Goal: Task Accomplishment & Management: Use online tool/utility

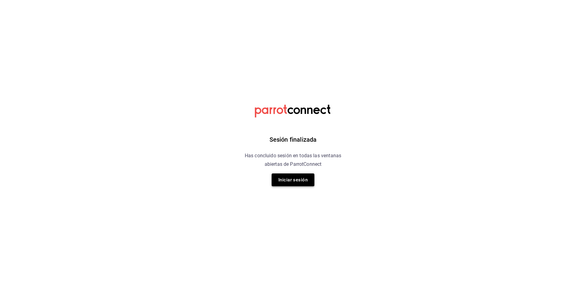
click at [302, 182] on button "Iniciar sesión" at bounding box center [292, 179] width 43 height 13
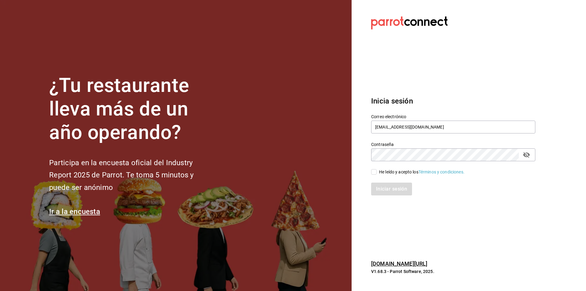
click at [375, 173] on input "He leído y acepto los Términos y condiciones." at bounding box center [373, 171] width 5 height 5
checkbox input "true"
click at [383, 190] on button "Iniciar sesión" at bounding box center [391, 188] width 41 height 13
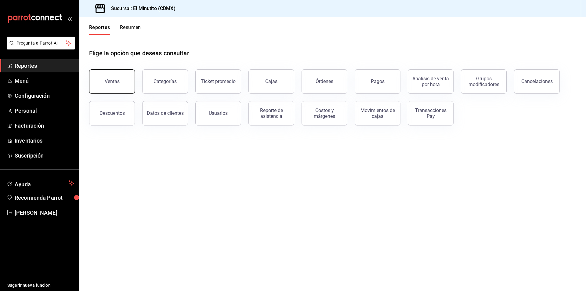
click at [115, 78] on button "Ventas" at bounding box center [112, 81] width 46 height 24
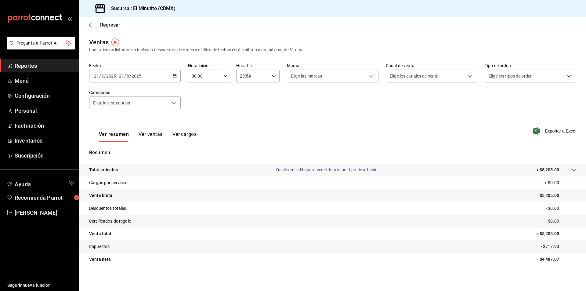
click at [34, 64] on span "Reportes" at bounding box center [44, 66] width 59 height 8
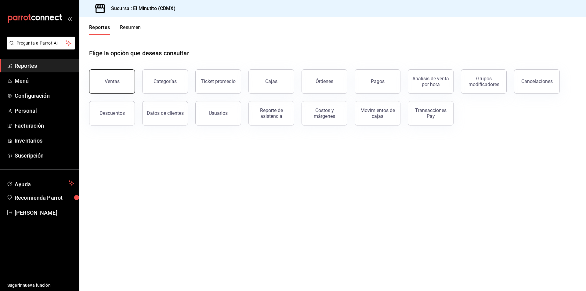
click at [102, 82] on button "Ventas" at bounding box center [112, 81] width 46 height 24
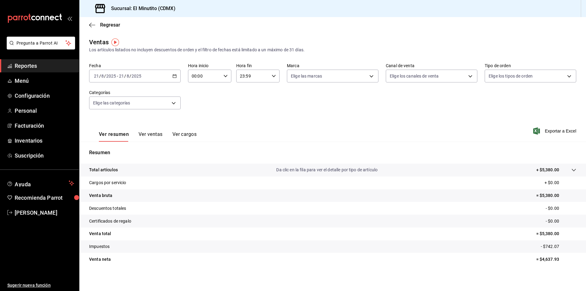
click at [174, 77] on icon "button" at bounding box center [174, 76] width 4 height 4
click at [118, 150] on span "Rango de fechas" at bounding box center [117, 149] width 47 height 6
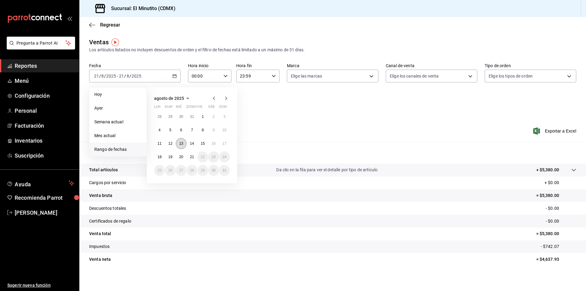
click at [180, 143] on abbr "13" at bounding box center [181, 143] width 4 height 4
click at [191, 145] on abbr "14" at bounding box center [192, 143] width 4 height 4
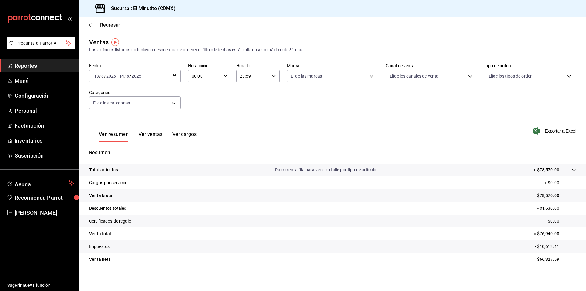
click at [223, 76] on icon "button" at bounding box center [225, 76] width 4 height 4
click at [197, 88] on span "06" at bounding box center [198, 87] width 12 height 5
type input "06:00"
click at [252, 102] on div at bounding box center [293, 145] width 586 height 291
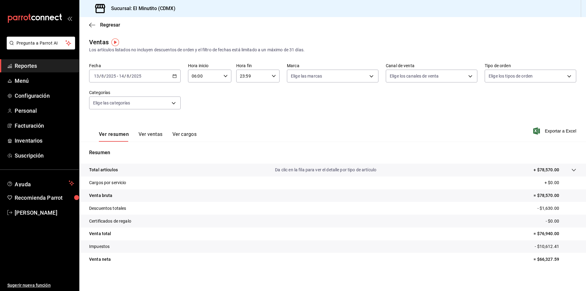
click at [275, 74] on div "23:59 Hora fin" at bounding box center [257, 76] width 43 height 13
click at [248, 119] on span "02" at bounding box center [245, 120] width 12 height 5
type input "02:59"
click at [343, 116] on div at bounding box center [293, 145] width 586 height 291
click at [370, 75] on body "Pregunta a Parrot AI Reportes Menú Configuración Personal Facturación Inventari…" at bounding box center [293, 145] width 586 height 291
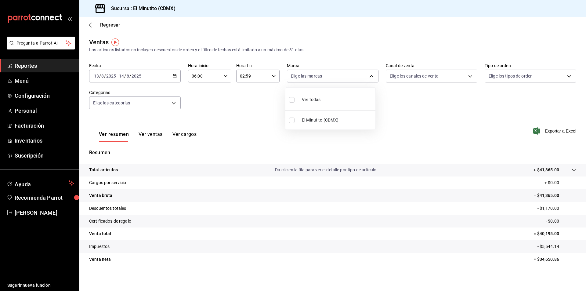
click at [437, 112] on div at bounding box center [293, 145] width 586 height 291
click at [540, 260] on p "= $34,650.86" at bounding box center [554, 259] width 43 height 6
copy p "34,650.86"
click at [543, 244] on p "- $5,544.14" at bounding box center [556, 246] width 39 height 6
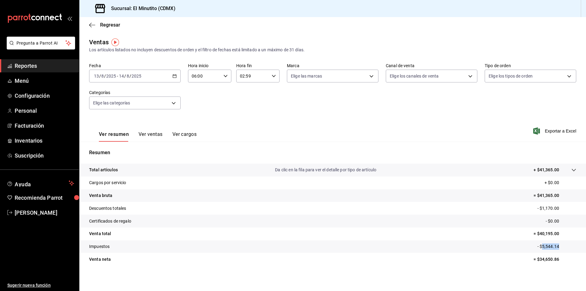
click at [543, 244] on p "- $5,544.14" at bounding box center [556, 246] width 39 height 6
copy p "5,544.14"
click at [176, 74] on div "2025-08-13 13 / 8 / 2025 - 2025-08-14 14 / 8 / 2025" at bounding box center [135, 76] width 92 height 13
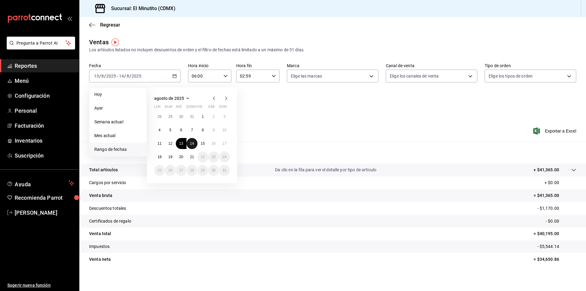
click at [191, 143] on abbr "14" at bounding box center [192, 143] width 4 height 4
click at [203, 144] on abbr "15" at bounding box center [203, 143] width 4 height 4
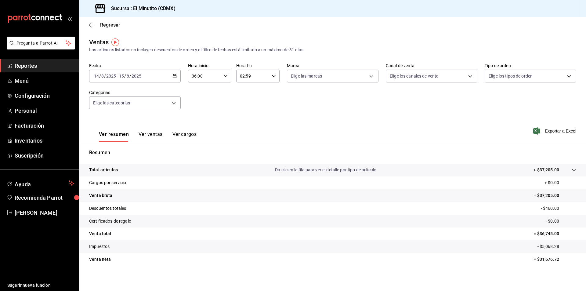
click at [547, 260] on p "= $31,676.72" at bounding box center [554, 259] width 43 height 6
copy p "31,676.72"
click at [547, 247] on p "- $5,068.28" at bounding box center [556, 246] width 39 height 6
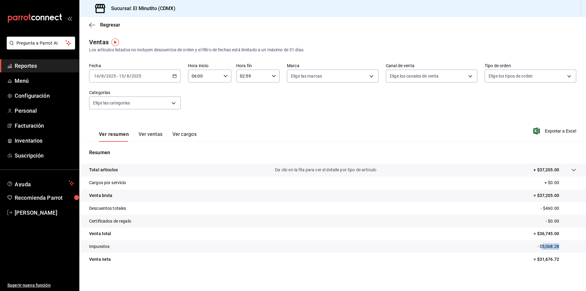
copy p "5,068.28"
click at [174, 76] on icon "button" at bounding box center [174, 76] width 4 height 4
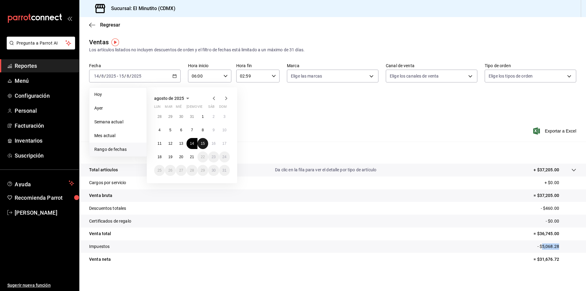
click at [202, 144] on abbr "15" at bounding box center [203, 143] width 4 height 4
click at [213, 144] on abbr "16" at bounding box center [213, 143] width 4 height 4
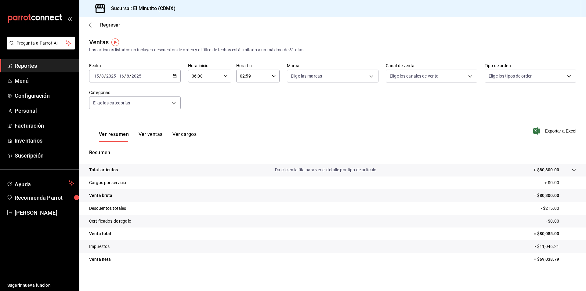
click at [545, 260] on p "= $69,038.79" at bounding box center [554, 259] width 43 height 6
copy p "69,038.79"
click at [540, 246] on p "- $11,046.21" at bounding box center [554, 246] width 41 height 6
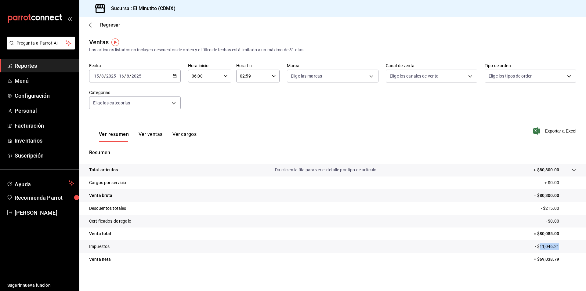
copy p "11,046.21"
click at [174, 75] on icon "button" at bounding box center [174, 76] width 4 height 4
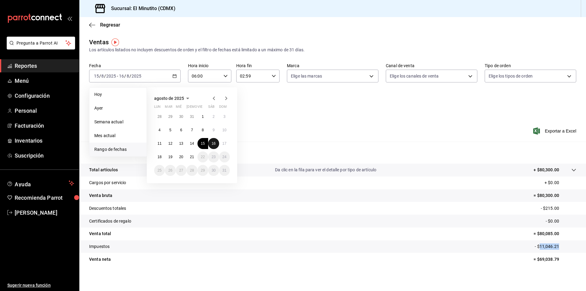
click at [212, 144] on abbr "16" at bounding box center [213, 143] width 4 height 4
click at [224, 144] on abbr "17" at bounding box center [224, 143] width 4 height 4
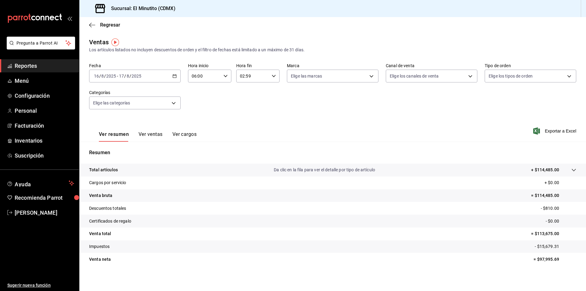
click at [546, 263] on tr "Venta neta = $97,995.69" at bounding box center [332, 259] width 506 height 13
copy p "97,995.69"
click at [541, 246] on p "- $15,679.31" at bounding box center [554, 246] width 41 height 6
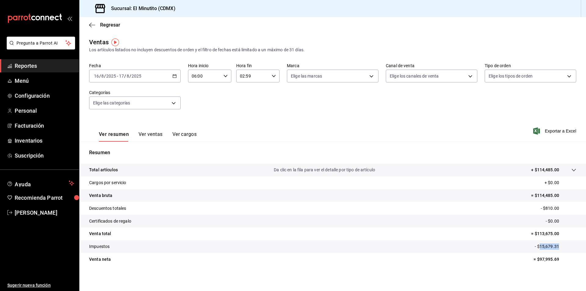
copy p "15,679.31"
click at [176, 74] on div "2025-08-16 16 / 8 / 2025 - 2025-08-17 17 / 8 / 2025" at bounding box center [135, 76] width 92 height 13
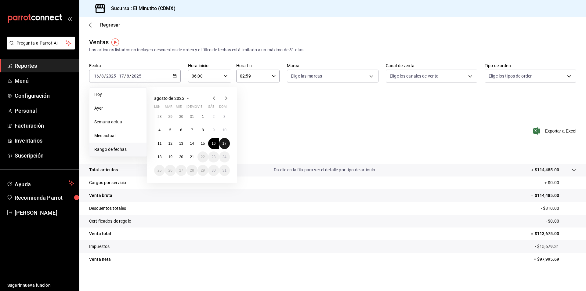
click at [225, 142] on abbr "17" at bounding box center [224, 143] width 4 height 4
click at [161, 158] on abbr "18" at bounding box center [159, 157] width 4 height 4
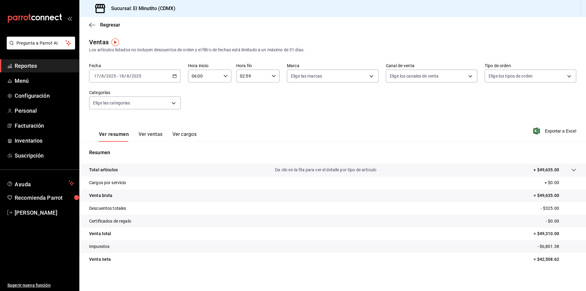
click at [545, 261] on p "= $42,508.62" at bounding box center [554, 259] width 43 height 6
copy p "42,508.62"
click at [545, 247] on p "- $6,801.38" at bounding box center [556, 246] width 39 height 6
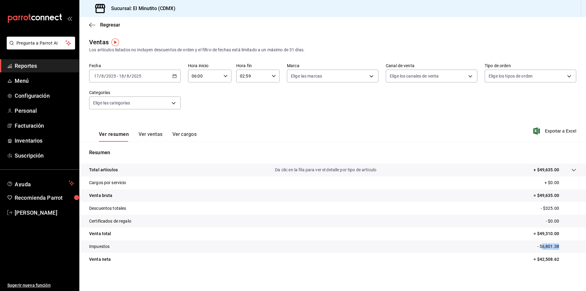
copy p "6,801.38"
click at [173, 75] on \(Stroke\) "button" at bounding box center [175, 75] width 4 height 3
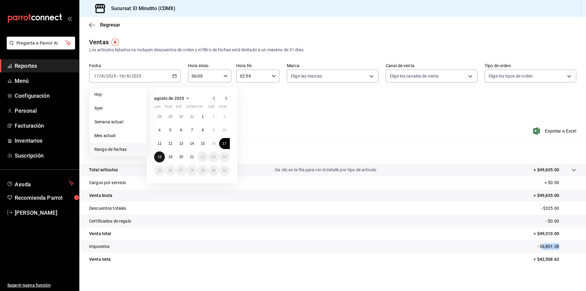
click at [161, 158] on abbr "18" at bounding box center [159, 157] width 4 height 4
click at [170, 158] on abbr "19" at bounding box center [170, 157] width 4 height 4
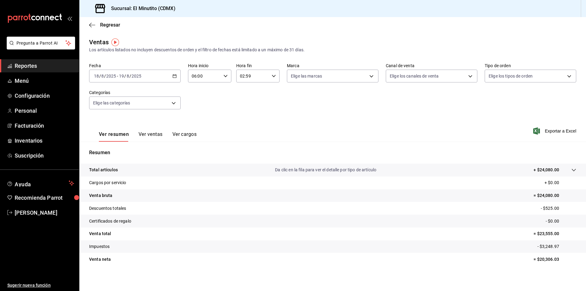
click at [539, 259] on p "= $20,306.03" at bounding box center [554, 259] width 43 height 6
click at [542, 246] on p "- $3,248.97" at bounding box center [556, 246] width 39 height 6
click at [173, 77] on icon "button" at bounding box center [174, 76] width 4 height 4
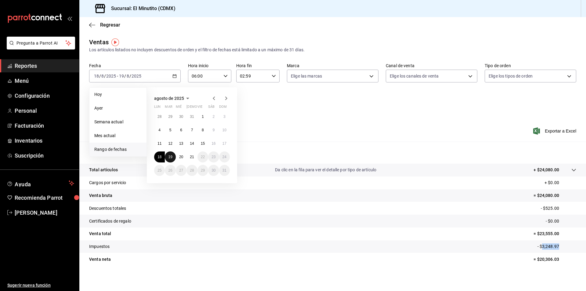
click at [169, 158] on abbr "19" at bounding box center [170, 157] width 4 height 4
click at [180, 159] on button "20" at bounding box center [181, 156] width 11 height 11
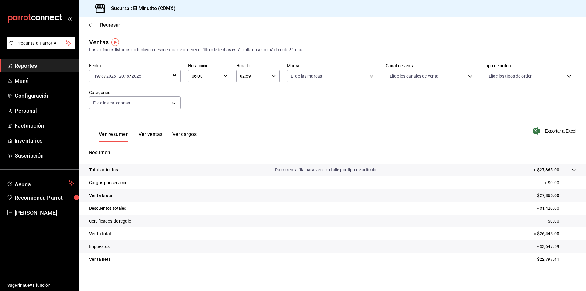
click at [540, 258] on p "= $22,797.41" at bounding box center [554, 259] width 43 height 6
click at [545, 247] on p "- $3,647.59" at bounding box center [556, 246] width 39 height 6
click at [173, 76] on icon "button" at bounding box center [174, 76] width 4 height 4
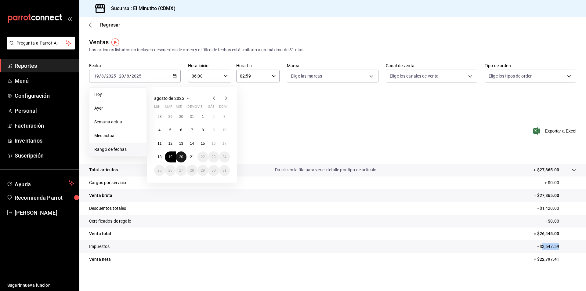
click at [180, 159] on button "20" at bounding box center [181, 156] width 11 height 11
click at [190, 157] on abbr "21" at bounding box center [192, 157] width 4 height 4
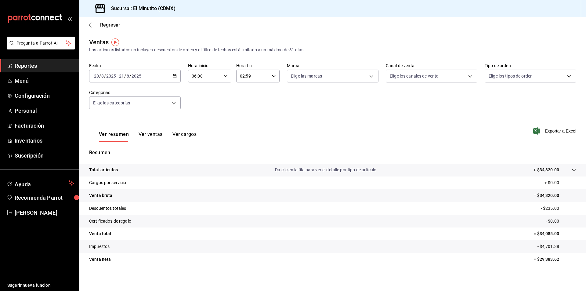
click at [548, 261] on p "= $29,383.62" at bounding box center [554, 259] width 43 height 6
click at [546, 247] on p "- $4,701.38" at bounding box center [556, 246] width 39 height 6
click at [175, 75] on \(Stroke\) "button" at bounding box center [175, 75] width 4 height 3
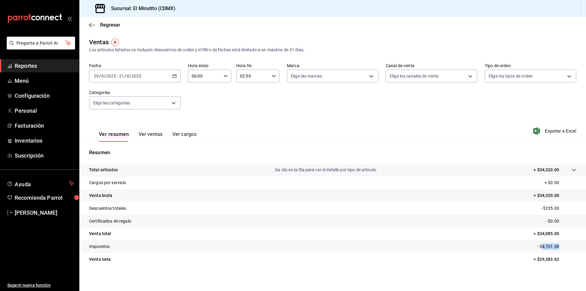
click at [28, 62] on span "Reportes" at bounding box center [44, 66] width 59 height 8
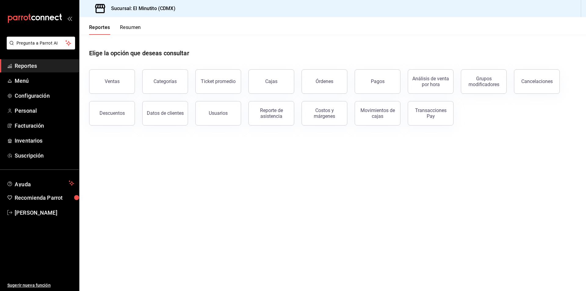
click at [382, 87] on button "Pagos" at bounding box center [377, 81] width 46 height 24
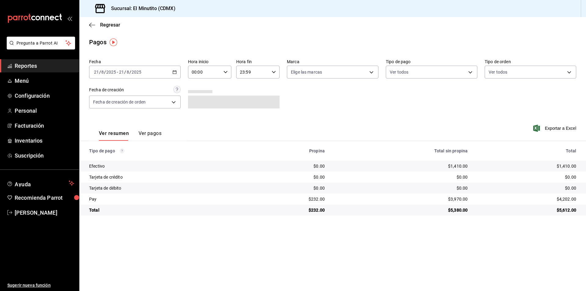
click at [175, 72] on icon "button" at bounding box center [174, 72] width 4 height 4
click at [114, 160] on span "Rango de fechas" at bounding box center [117, 159] width 47 height 6
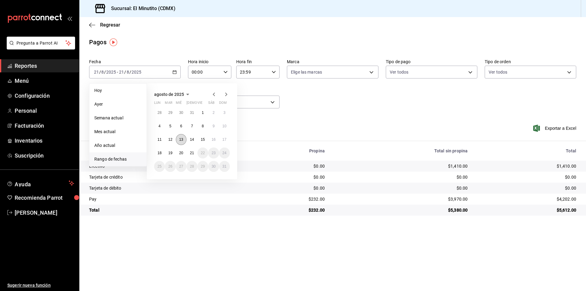
click at [181, 140] on abbr "13" at bounding box center [181, 139] width 4 height 4
click at [192, 140] on abbr "14" at bounding box center [192, 139] width 4 height 4
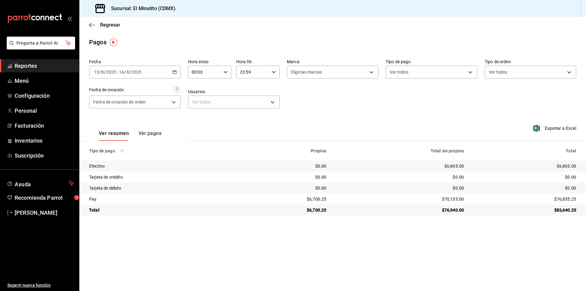
click at [223, 73] on div "00:00 Hora inicio" at bounding box center [209, 72] width 43 height 13
click at [198, 115] on span "06" at bounding box center [199, 114] width 12 height 5
type input "06:00"
click at [274, 72] on div at bounding box center [293, 145] width 586 height 291
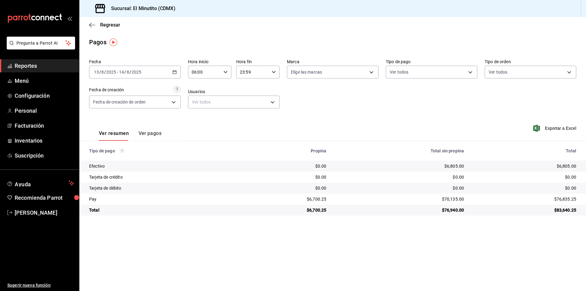
click at [274, 72] on \(Stroke\) "button" at bounding box center [274, 72] width 4 height 2
click at [247, 120] on button "02" at bounding box center [246, 117] width 19 height 12
type input "02:59"
drag, startPoint x: 356, startPoint y: 136, endPoint x: 358, endPoint y: 189, distance: 52.8
click at [356, 138] on div at bounding box center [293, 145] width 586 height 291
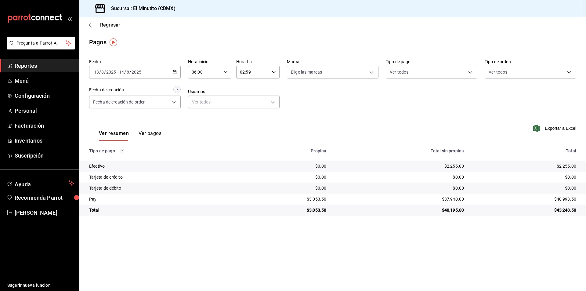
click at [325, 200] on div "$3,053.50" at bounding box center [285, 199] width 84 height 6
click at [325, 199] on div "$3,053.50" at bounding box center [285, 199] width 84 height 6
click at [320, 200] on div "$3,053.50" at bounding box center [285, 199] width 84 height 6
click at [342, 206] on td "$40,195.00" at bounding box center [400, 209] width 138 height 11
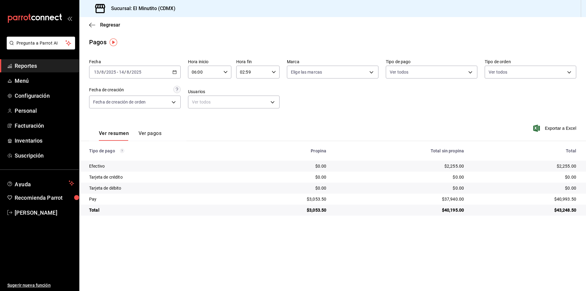
click at [315, 199] on div "$3,053.50" at bounding box center [285, 199] width 84 height 6
click at [454, 198] on div "$37,940.00" at bounding box center [400, 199] width 128 height 6
click at [450, 166] on div "$2,255.00" at bounding box center [400, 166] width 128 height 6
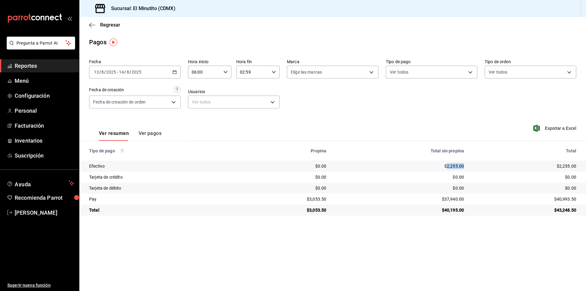
click at [450, 166] on div "$2,255.00" at bounding box center [400, 166] width 128 height 6
click at [175, 72] on icon "button" at bounding box center [174, 72] width 4 height 4
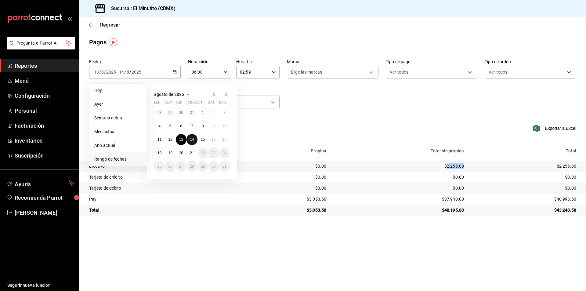
click at [191, 138] on abbr "14" at bounding box center [192, 139] width 4 height 4
click at [207, 143] on div "28 29 30 31 1 2 3 4 5 6 7 8 9 10 11 12 13 14 15 16 17 18 19 20 21 22 23 24 25 2…" at bounding box center [192, 139] width 76 height 65
click at [203, 142] on button "15" at bounding box center [202, 139] width 11 height 11
type input "00:00"
type input "23:59"
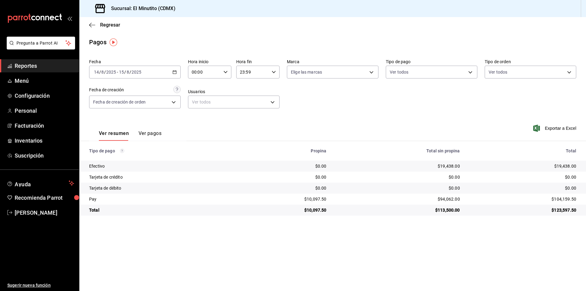
click at [225, 73] on icon "button" at bounding box center [225, 72] width 4 height 4
click at [200, 113] on span "06" at bounding box center [199, 114] width 12 height 5
type input "06:00"
click at [274, 72] on div at bounding box center [293, 145] width 586 height 291
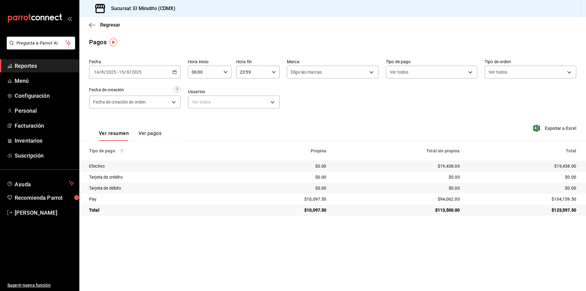
click at [275, 70] on icon "button" at bounding box center [273, 72] width 4 height 4
click at [247, 115] on span "02" at bounding box center [247, 116] width 12 height 5
type input "02:59"
click at [365, 104] on div at bounding box center [293, 145] width 586 height 291
click at [317, 198] on div "$3,646.75" at bounding box center [285, 199] width 84 height 6
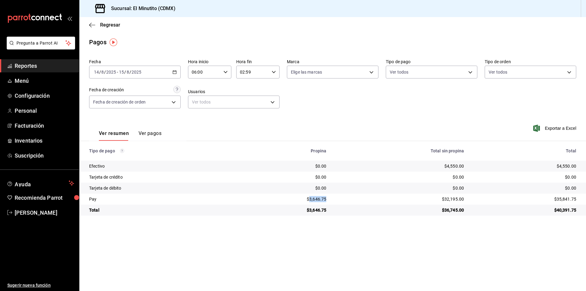
click at [317, 198] on div "$3,646.75" at bounding box center [285, 199] width 84 height 6
click at [454, 198] on div "$32,195.00" at bounding box center [400, 199] width 128 height 6
click at [452, 164] on div "$4,550.00" at bounding box center [400, 166] width 128 height 6
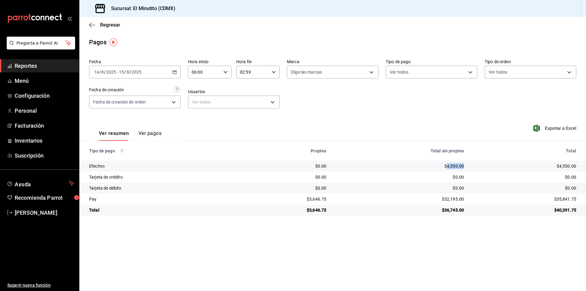
click at [174, 73] on icon "button" at bounding box center [174, 72] width 4 height 4
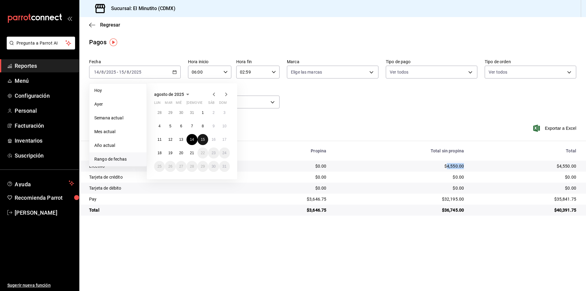
click at [200, 141] on button "15" at bounding box center [202, 139] width 11 height 11
click at [211, 140] on abbr "16" at bounding box center [213, 139] width 4 height 4
type input "00:00"
type input "23:59"
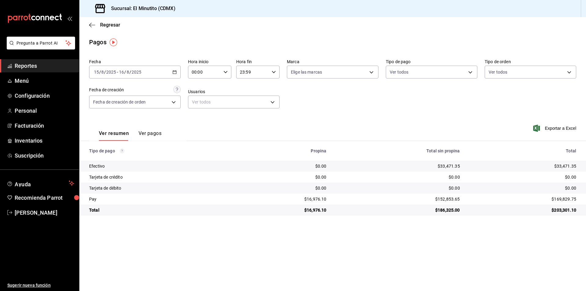
click at [226, 71] on icon "button" at bounding box center [225, 72] width 4 height 4
click at [199, 116] on span "06" at bounding box center [199, 114] width 12 height 5
type input "06:00"
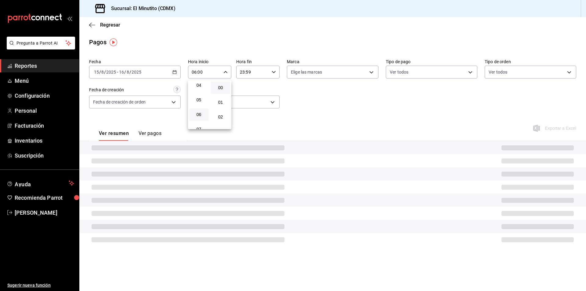
click at [278, 123] on div at bounding box center [293, 145] width 586 height 291
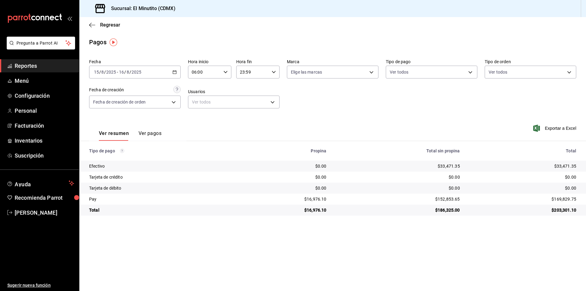
click at [275, 72] on icon "button" at bounding box center [273, 72] width 4 height 4
click at [246, 117] on span "02" at bounding box center [247, 116] width 12 height 5
type input "02:59"
click at [317, 199] on div at bounding box center [293, 145] width 586 height 291
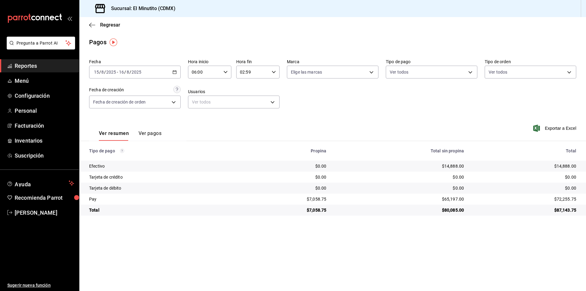
click at [325, 200] on div "$7,058.75" at bounding box center [285, 199] width 84 height 6
click at [452, 200] on div "$65,197.00" at bounding box center [400, 199] width 128 height 6
click at [455, 166] on div "$14,888.00" at bounding box center [400, 166] width 128 height 6
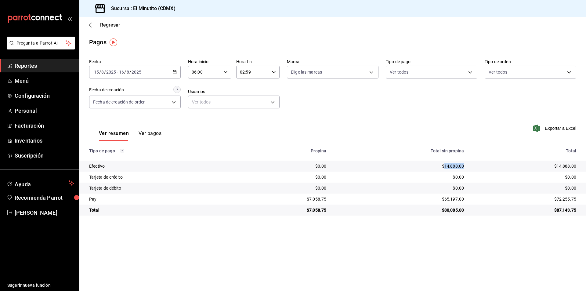
click at [455, 166] on div "$14,888.00" at bounding box center [400, 166] width 128 height 6
click at [176, 70] on \(Stroke\) "button" at bounding box center [175, 70] width 0 height 0
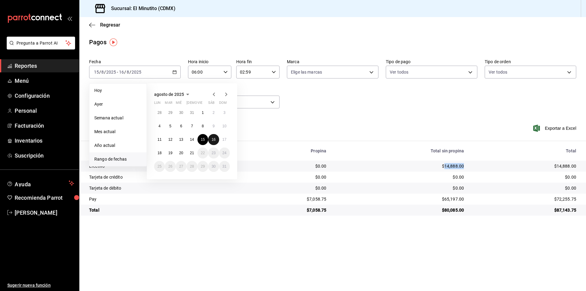
click at [213, 140] on abbr "16" at bounding box center [213, 139] width 4 height 4
click at [224, 139] on abbr "17" at bounding box center [224, 139] width 4 height 4
type input "00:00"
type input "23:59"
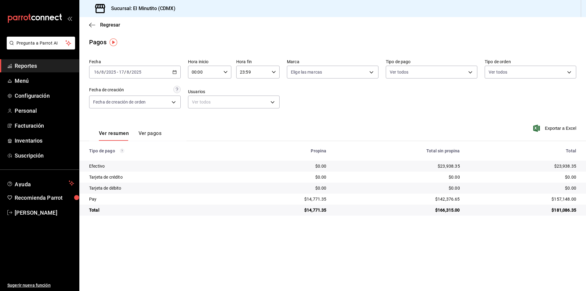
click at [224, 70] on icon "button" at bounding box center [225, 72] width 4 height 4
click at [202, 113] on span "06" at bounding box center [199, 114] width 12 height 5
type input "06:00"
click at [274, 72] on div at bounding box center [293, 145] width 586 height 291
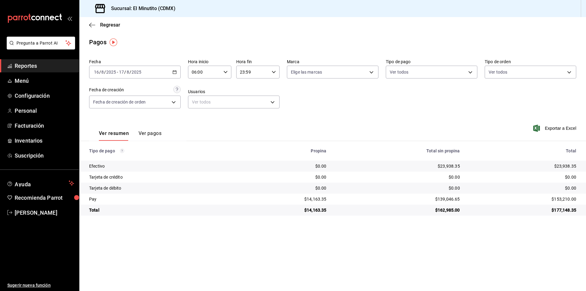
click at [274, 72] on icon "button" at bounding box center [273, 72] width 4 height 4
click at [247, 88] on span "02" at bounding box center [247, 88] width 12 height 5
type input "02:59"
click at [321, 200] on div at bounding box center [293, 145] width 586 height 291
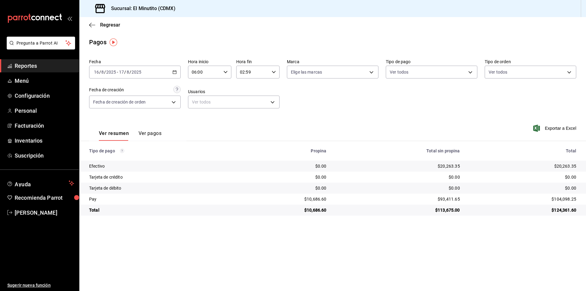
click at [321, 200] on div at bounding box center [293, 145] width 586 height 291
click at [321, 200] on div "$10,686.60" at bounding box center [282, 199] width 89 height 6
click at [449, 197] on div "$93,411.65" at bounding box center [398, 199] width 124 height 6
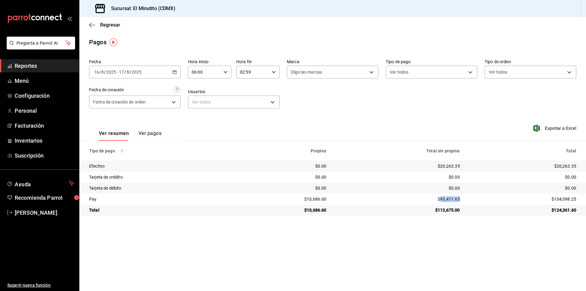
click at [449, 197] on div "$93,411.65" at bounding box center [398, 199] width 124 height 6
click at [445, 166] on div "$20,263.35" at bounding box center [398, 166] width 124 height 6
click at [445, 167] on div "$20,263.35" at bounding box center [398, 166] width 124 height 6
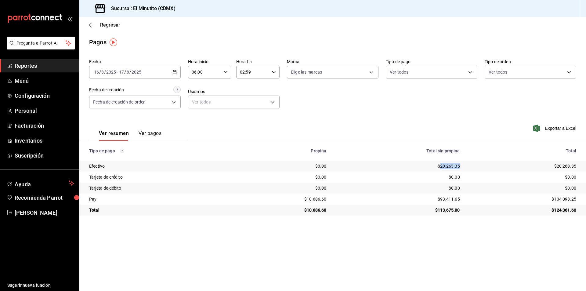
click at [176, 72] on icon "button" at bounding box center [174, 72] width 4 height 4
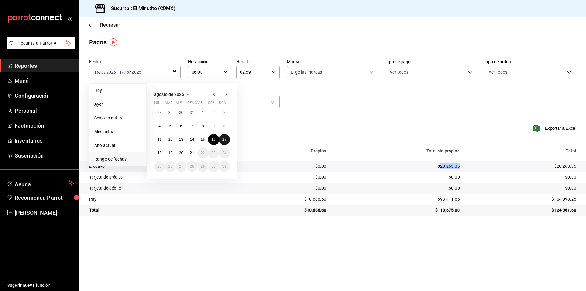
click at [223, 139] on abbr "17" at bounding box center [224, 139] width 4 height 4
click at [157, 152] on button "18" at bounding box center [159, 152] width 11 height 11
type input "00:00"
type input "23:59"
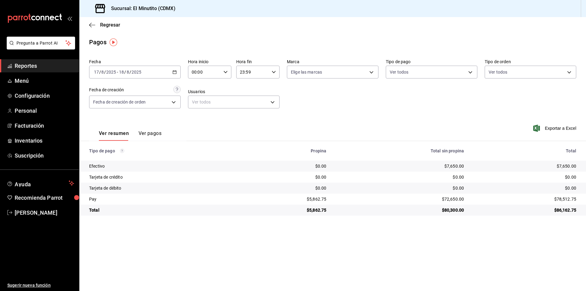
click at [225, 71] on icon "button" at bounding box center [225, 72] width 4 height 4
click at [199, 85] on span "06" at bounding box center [199, 83] width 12 height 5
type input "06:00"
click at [274, 72] on div at bounding box center [293, 145] width 586 height 291
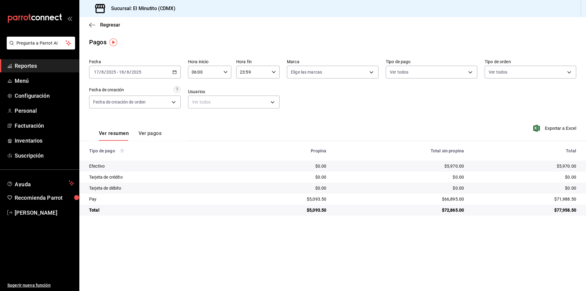
click at [274, 72] on div at bounding box center [293, 145] width 586 height 291
click at [274, 72] on icon "button" at bounding box center [273, 72] width 4 height 4
click at [248, 88] on span "02" at bounding box center [247, 88] width 12 height 5
type input "02:59"
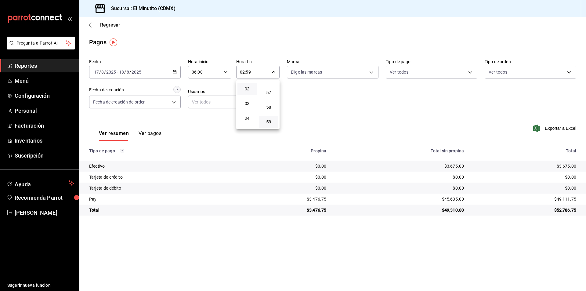
click at [317, 199] on div at bounding box center [293, 145] width 586 height 291
click at [317, 199] on div "$3,476.75" at bounding box center [285, 199] width 84 height 6
click at [456, 200] on div "$45,635.00" at bounding box center [400, 199] width 128 height 6
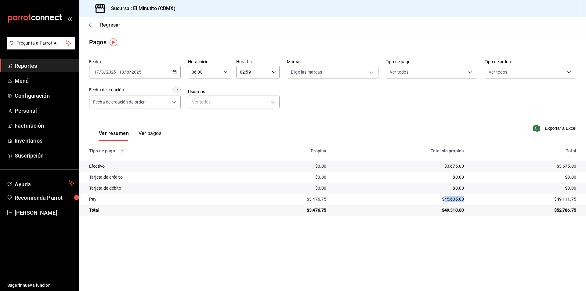
click at [456, 200] on div "$45,635.00" at bounding box center [400, 199] width 128 height 6
click at [452, 165] on div "$3,675.00" at bounding box center [400, 166] width 128 height 6
click at [173, 71] on \(Stroke\) "button" at bounding box center [175, 71] width 4 height 3
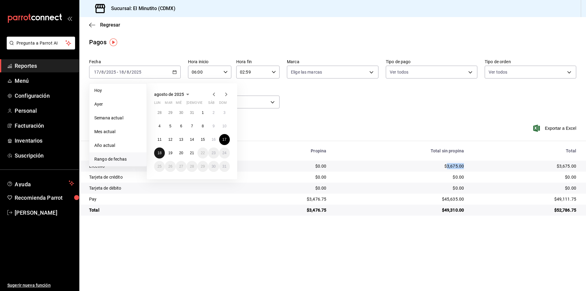
click at [158, 151] on abbr "18" at bounding box center [159, 153] width 4 height 4
click at [169, 153] on abbr "19" at bounding box center [170, 153] width 4 height 4
type input "00:00"
type input "23:59"
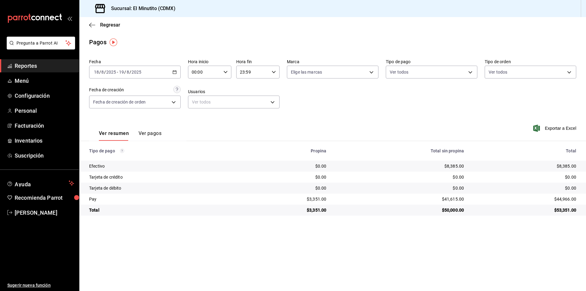
click at [236, 128] on div "Ver resumen Ver pagos Exportar a Excel" at bounding box center [332, 132] width 506 height 32
click at [225, 70] on icon "button" at bounding box center [225, 72] width 4 height 4
click at [199, 112] on span "06" at bounding box center [199, 114] width 12 height 5
type input "06:00"
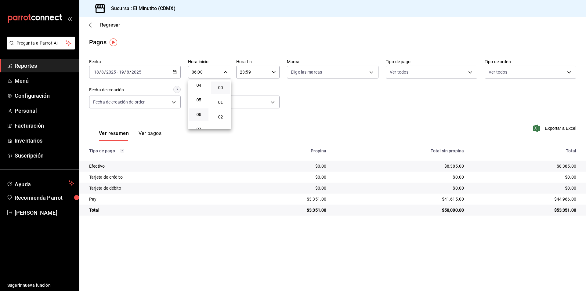
click at [329, 110] on div at bounding box center [293, 145] width 586 height 291
click at [273, 73] on \(Stroke\) "button" at bounding box center [274, 72] width 4 height 2
click at [246, 117] on span "02" at bounding box center [247, 116] width 12 height 5
type input "02:59"
click at [247, 117] on span "02" at bounding box center [247, 116] width 12 height 5
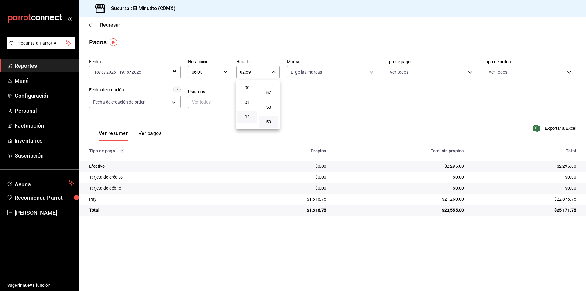
click at [342, 110] on div at bounding box center [293, 145] width 586 height 291
click at [322, 198] on div "$1,616.75" at bounding box center [285, 199] width 84 height 6
click at [447, 199] on div "$21,260.00" at bounding box center [400, 199] width 128 height 6
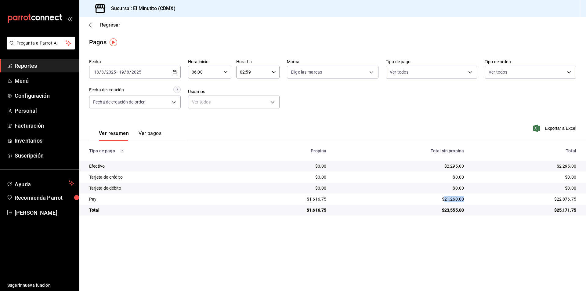
click at [449, 166] on div "$2,295.00" at bounding box center [400, 166] width 128 height 6
click at [175, 70] on icon "button" at bounding box center [174, 72] width 4 height 4
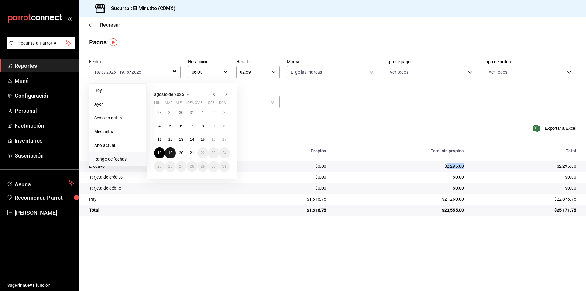
click at [170, 151] on abbr "19" at bounding box center [170, 153] width 4 height 4
click at [180, 152] on abbr "20" at bounding box center [181, 153] width 4 height 4
type input "00:00"
type input "23:59"
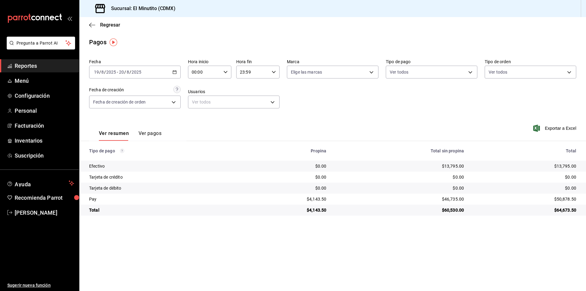
click at [226, 71] on icon "button" at bounding box center [225, 72] width 4 height 4
click at [200, 112] on span "06" at bounding box center [199, 114] width 12 height 5
type input "06:00"
click at [273, 71] on div at bounding box center [293, 145] width 586 height 291
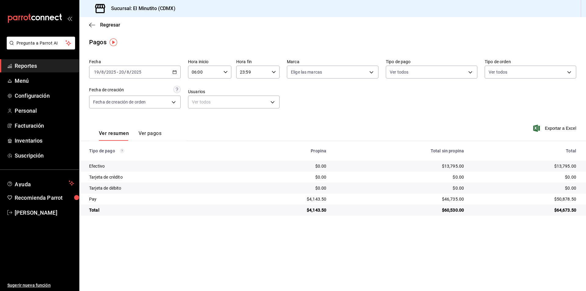
click at [273, 71] on icon "button" at bounding box center [273, 72] width 4 height 4
click at [246, 88] on span "02" at bounding box center [247, 88] width 12 height 5
type input "02:59"
click at [319, 199] on div at bounding box center [293, 145] width 586 height 291
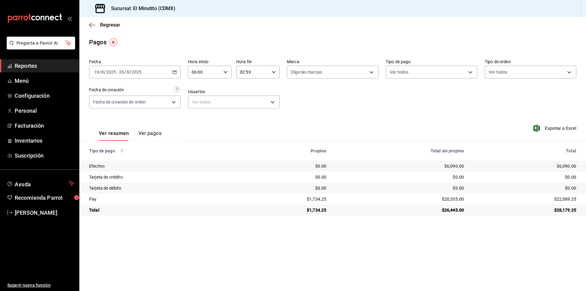
click at [319, 199] on div at bounding box center [293, 145] width 586 height 291
click at [319, 199] on div "$1,734.25" at bounding box center [285, 199] width 84 height 6
click at [455, 200] on div "$20,355.00" at bounding box center [400, 199] width 128 height 6
click at [451, 167] on div "$6,090.00" at bounding box center [400, 166] width 128 height 6
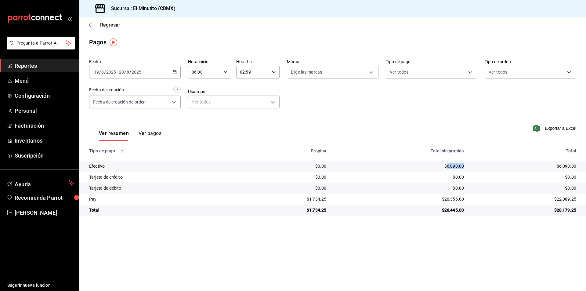
click at [451, 167] on div "$6,090.00" at bounding box center [400, 166] width 128 height 6
click at [173, 70] on icon "button" at bounding box center [174, 72] width 4 height 4
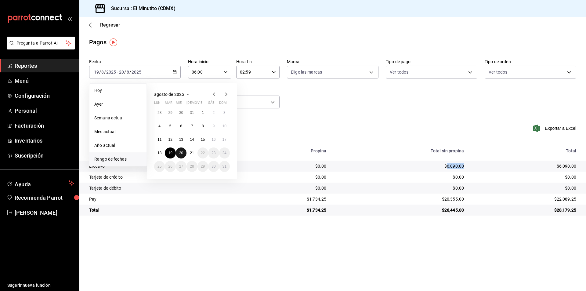
click at [179, 152] on abbr "20" at bounding box center [181, 153] width 4 height 4
click at [192, 154] on abbr "21" at bounding box center [192, 153] width 4 height 4
type input "00:00"
type input "23:59"
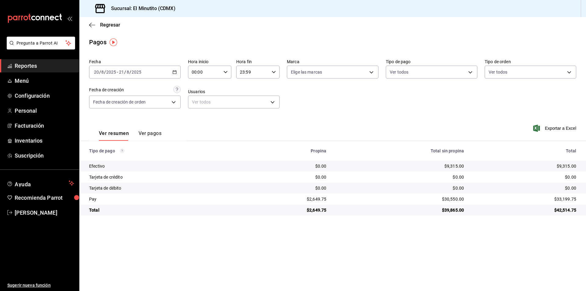
click at [225, 71] on icon "button" at bounding box center [225, 72] width 4 height 4
click at [200, 115] on span "06" at bounding box center [199, 114] width 12 height 5
type input "06:00"
click at [311, 113] on div at bounding box center [293, 145] width 586 height 291
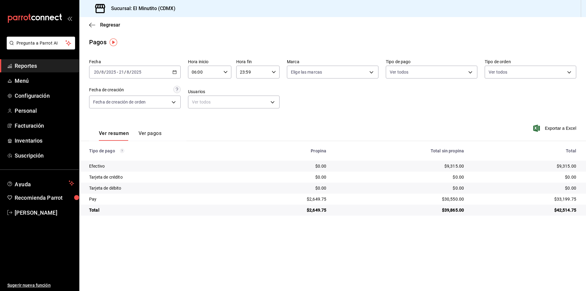
click at [274, 71] on icon "button" at bounding box center [273, 72] width 4 height 4
click at [247, 117] on span "06" at bounding box center [247, 116] width 12 height 5
click at [248, 116] on span "02" at bounding box center [247, 116] width 12 height 5
type input "02:59"
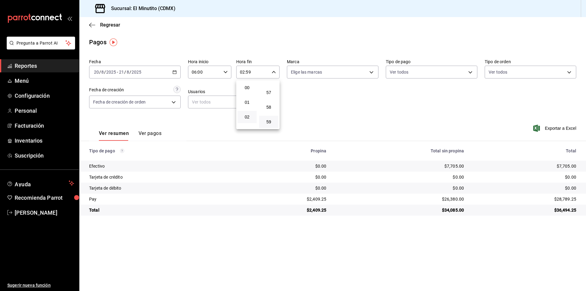
click at [315, 102] on div at bounding box center [293, 145] width 586 height 291
click at [318, 200] on div "$2,409.25" at bounding box center [285, 199] width 84 height 6
click at [452, 199] on div "$26,380.00" at bounding box center [400, 199] width 128 height 6
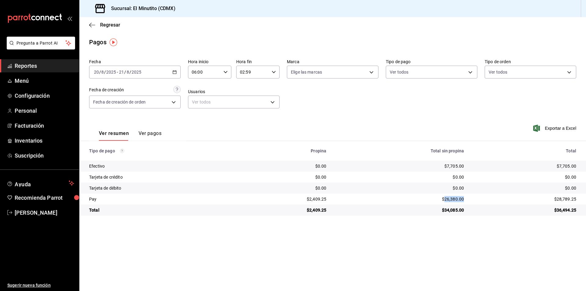
click at [454, 165] on div "$7,705.00" at bounding box center [400, 166] width 128 height 6
click at [30, 127] on span "Facturación" at bounding box center [44, 125] width 59 height 8
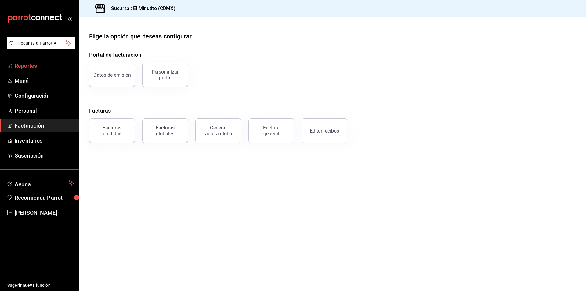
click at [24, 65] on span "Reportes" at bounding box center [44, 66] width 59 height 8
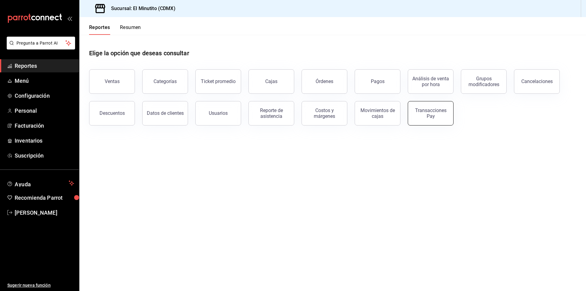
click at [423, 117] on div "Transacciones Pay" at bounding box center [431, 113] width 38 height 12
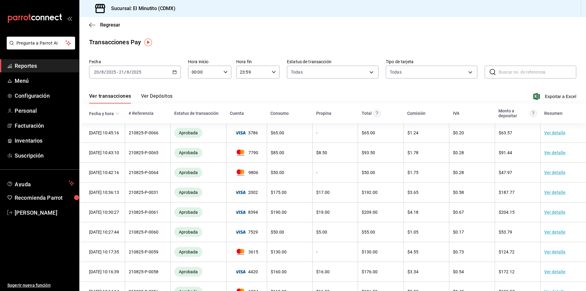
click at [174, 72] on \(Stroke\) "button" at bounding box center [174, 71] width 3 height 0
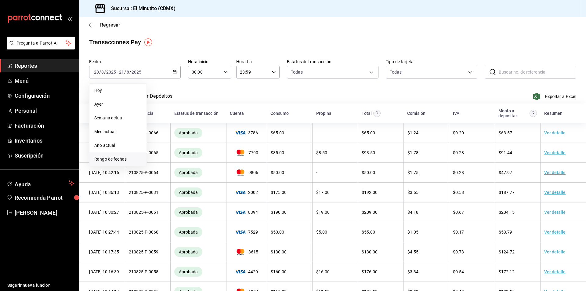
click at [120, 158] on span "Rango de fechas" at bounding box center [117, 159] width 47 height 6
click at [182, 140] on abbr "13" at bounding box center [181, 139] width 4 height 4
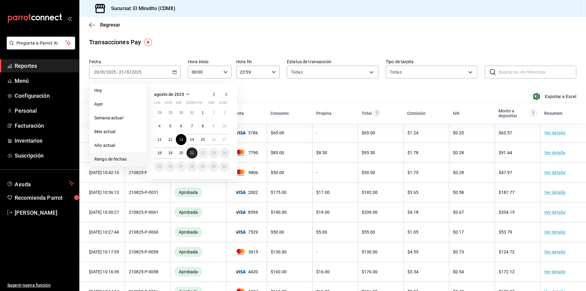
click at [191, 155] on button "21" at bounding box center [191, 152] width 11 height 11
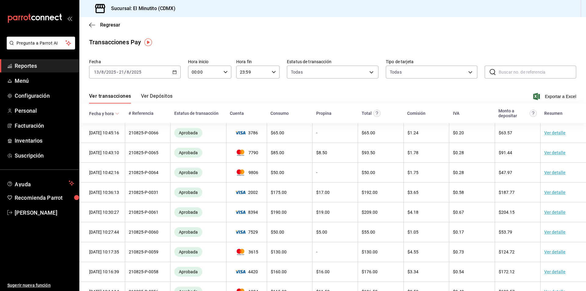
click at [224, 71] on icon "button" at bounding box center [225, 72] width 4 height 4
click at [198, 114] on span "06" at bounding box center [198, 114] width 12 height 5
type input "06:00"
click at [272, 72] on div at bounding box center [293, 145] width 586 height 291
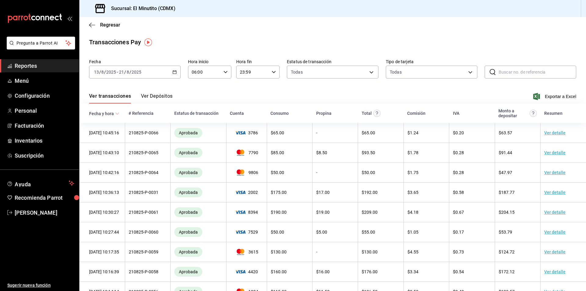
click at [272, 74] on icon "button" at bounding box center [273, 72] width 4 height 4
click at [247, 90] on span "02" at bounding box center [245, 88] width 12 height 5
type input "02:59"
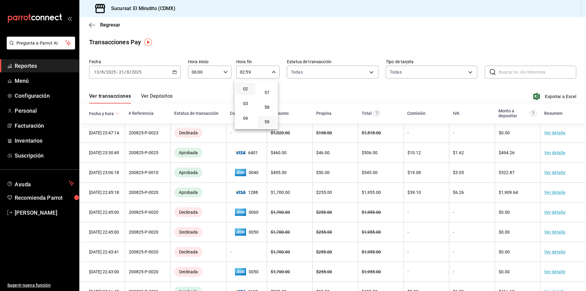
click at [338, 91] on div at bounding box center [293, 145] width 586 height 291
click at [557, 98] on span "Exportar a Excel" at bounding box center [555, 96] width 42 height 7
click at [32, 125] on span "Facturación" at bounding box center [44, 125] width 59 height 8
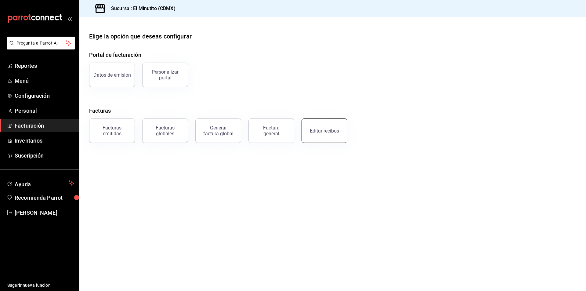
click at [327, 131] on div "Editar recibos" at bounding box center [324, 131] width 29 height 6
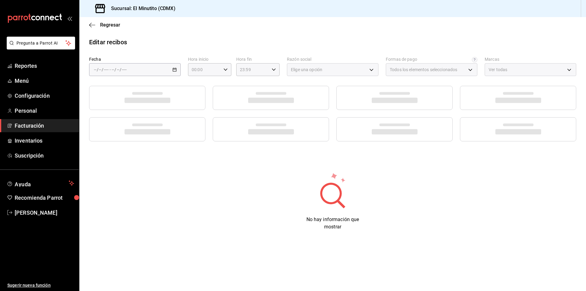
type input "452a4071-71e4-4e4c-a9c9-097a97d997f9"
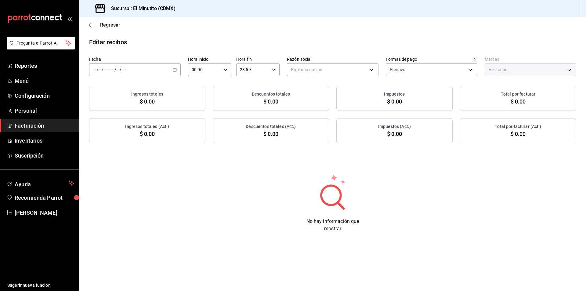
click at [174, 69] on icon "button" at bounding box center [174, 69] width 4 height 4
click at [111, 156] on span "Rango de fechas" at bounding box center [117, 156] width 47 height 6
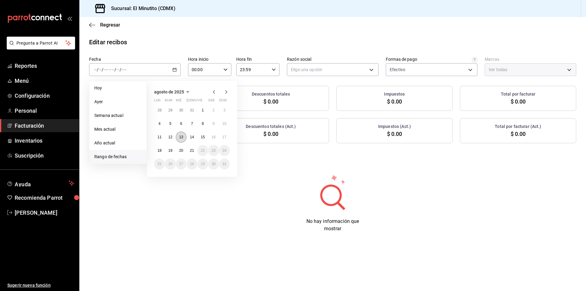
click at [183, 136] on button "13" at bounding box center [181, 136] width 11 height 11
drag, startPoint x: 192, startPoint y: 150, endPoint x: 197, endPoint y: 147, distance: 5.7
click at [192, 150] on abbr "21" at bounding box center [192, 150] width 4 height 4
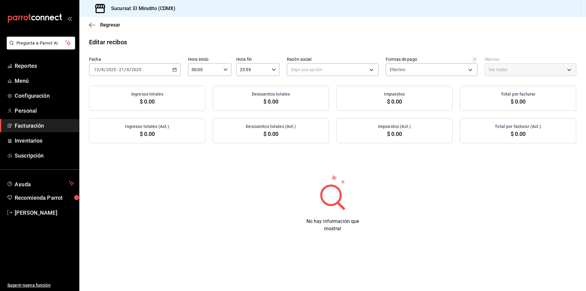
click at [228, 69] on div "00:00 Hora inicio" at bounding box center [209, 69] width 43 height 13
click at [200, 113] on span "06" at bounding box center [199, 112] width 12 height 5
type input "06:00"
click at [275, 68] on div at bounding box center [293, 145] width 586 height 291
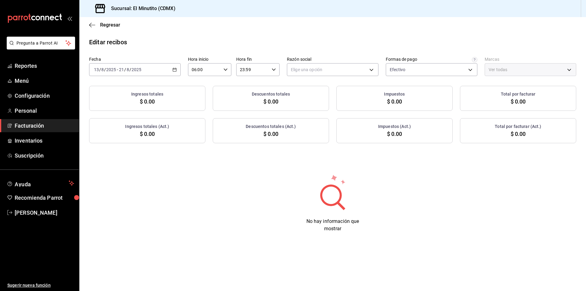
click at [274, 70] on icon "button" at bounding box center [273, 69] width 4 height 4
click at [247, 115] on span "02" at bounding box center [247, 114] width 12 height 5
type input "02:59"
click at [248, 115] on span "02" at bounding box center [247, 114] width 12 height 5
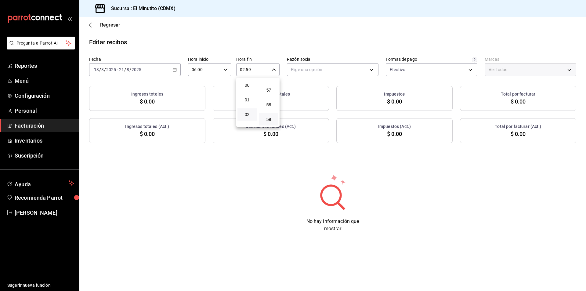
click at [256, 157] on div at bounding box center [293, 145] width 586 height 291
click at [372, 70] on body "Pregunta a Parrot AI Reportes Menú Configuración Personal Facturación Inventari…" at bounding box center [293, 145] width 586 height 291
click at [322, 96] on li "PROYECTO AOD CAFE" at bounding box center [332, 100] width 91 height 11
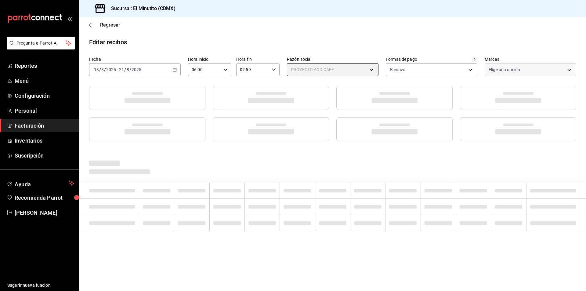
type input "3d6fb096-cc0a-4808-a69d-d88d50023bce"
type input "4d408d16-bc9c-4ff1-8f8c-f60962f8d219"
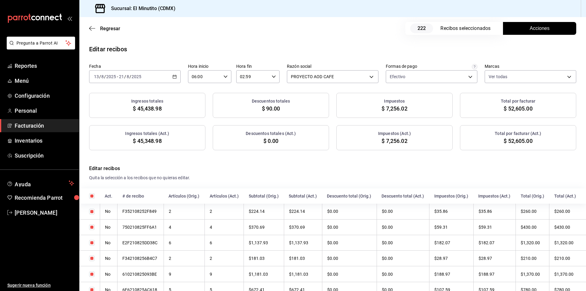
click at [530, 28] on span "Acciones" at bounding box center [540, 28] width 20 height 7
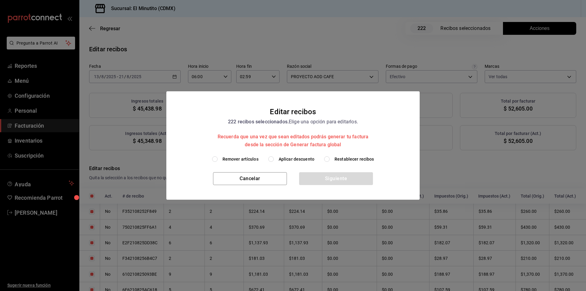
click at [272, 159] on input "Aplicar descuento" at bounding box center [270, 158] width 5 height 5
radio input "true"
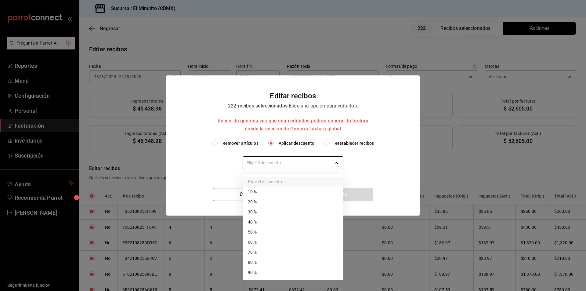
click at [313, 163] on body "Pregunta a Parrot AI Reportes Menú Configuración Personal Facturación Inventari…" at bounding box center [293, 145] width 586 height 291
click at [261, 277] on li "90 %" at bounding box center [293, 272] width 100 height 10
type input "90"
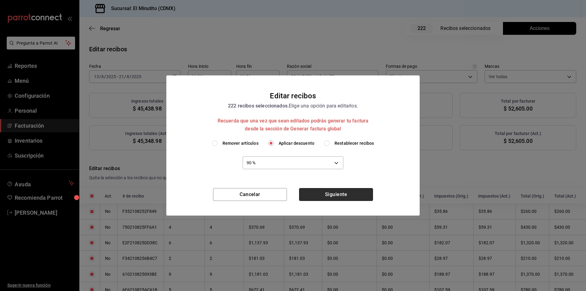
click at [340, 192] on button "Siguiente" at bounding box center [336, 194] width 74 height 13
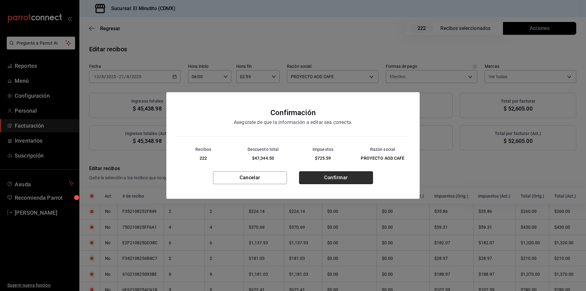
click at [333, 178] on button "Confirmar" at bounding box center [336, 177] width 74 height 13
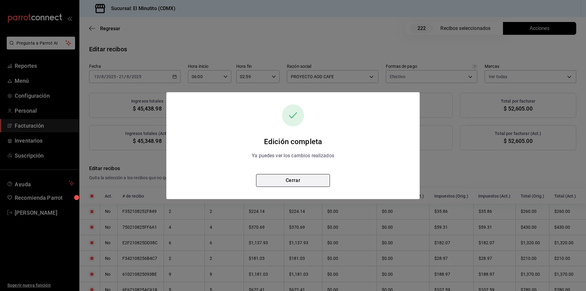
click at [300, 180] on button "Cerrar" at bounding box center [293, 180] width 74 height 13
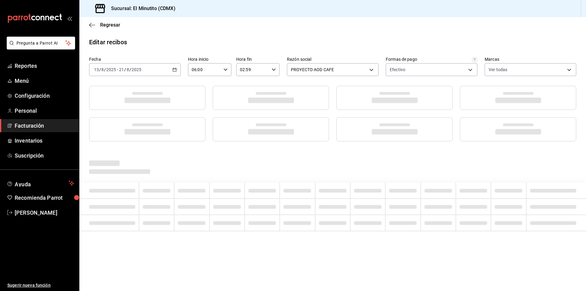
click at [25, 125] on span "Facturación" at bounding box center [44, 125] width 59 height 8
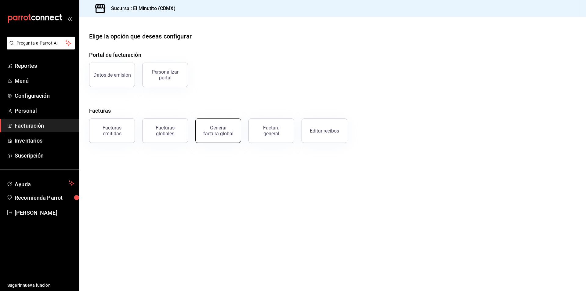
click at [219, 135] on div "Generar factura global" at bounding box center [218, 131] width 31 height 12
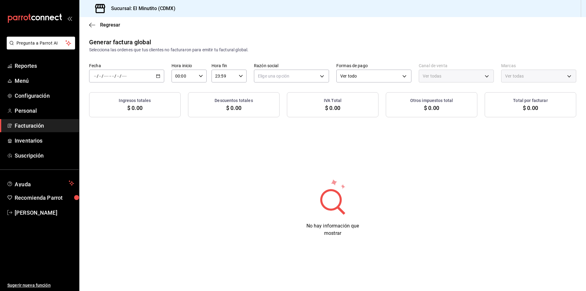
type input "PARROT,UBER_EATS,RAPPI,DIDI_FOOD,ONLINE"
click at [160, 75] on \(Stroke\) "button" at bounding box center [158, 75] width 4 height 3
click at [113, 92] on span "Rango de fechas" at bounding box center [117, 94] width 47 height 6
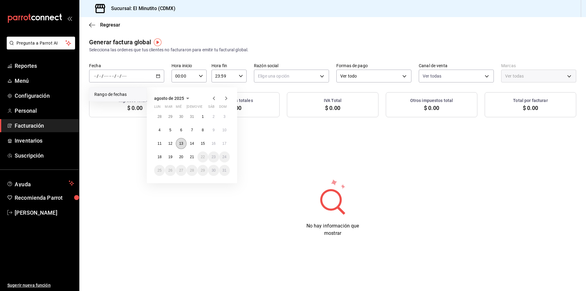
click at [182, 144] on abbr "13" at bounding box center [181, 143] width 4 height 4
click at [192, 144] on abbr "14" at bounding box center [192, 143] width 4 height 4
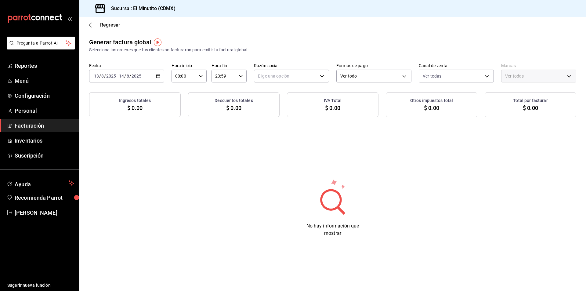
click at [200, 75] on \(Stroke\) "button" at bounding box center [201, 76] width 4 height 2
click at [181, 122] on button "06" at bounding box center [180, 118] width 15 height 12
type input "06:00"
click at [181, 117] on span "06" at bounding box center [180, 118] width 8 height 5
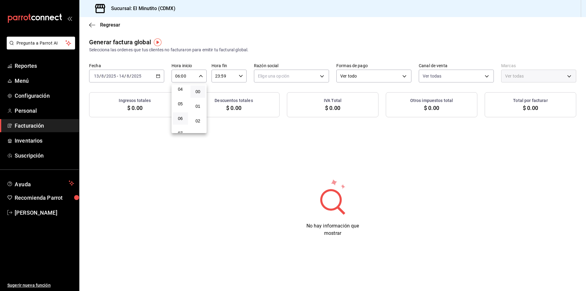
click at [230, 142] on div at bounding box center [293, 145] width 586 height 291
click at [241, 75] on icon "button" at bounding box center [241, 76] width 4 height 4
click at [223, 121] on span "02" at bounding box center [220, 120] width 8 height 5
type input "02:59"
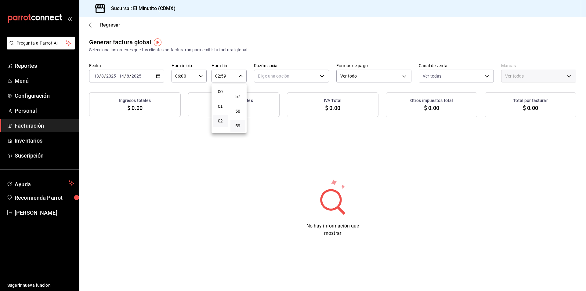
click at [324, 73] on div at bounding box center [293, 145] width 586 height 291
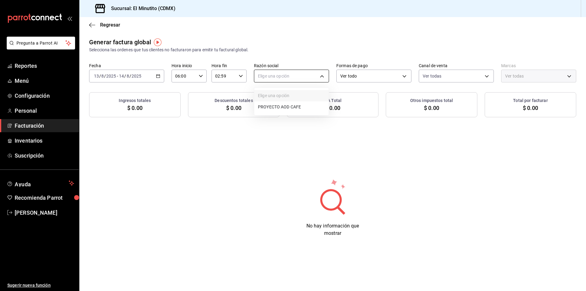
click at [320, 74] on body "Pregunta a Parrot AI Reportes Menú Configuración Personal Facturación Inventari…" at bounding box center [293, 145] width 586 height 291
click at [275, 107] on li "PROYECTO AOD CAFE" at bounding box center [291, 106] width 74 height 11
type input "3d6fb096-cc0a-4808-a69d-d88d50023bce"
type input "4d408d16-bc9c-4ff1-8f8c-f60962f8d219"
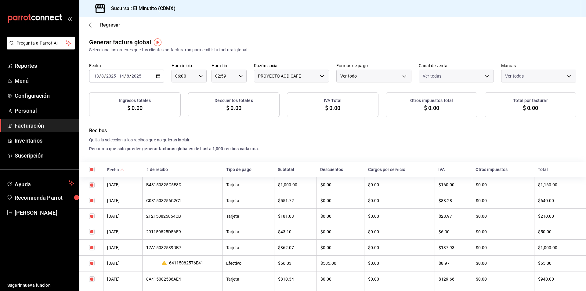
checkbox input "true"
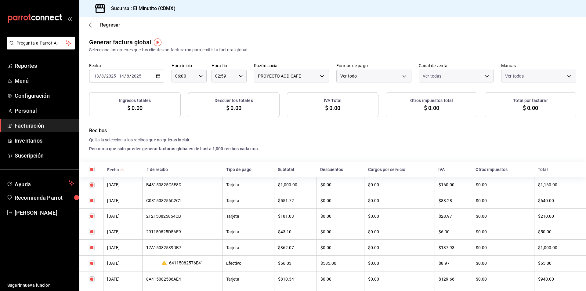
checkbox input "true"
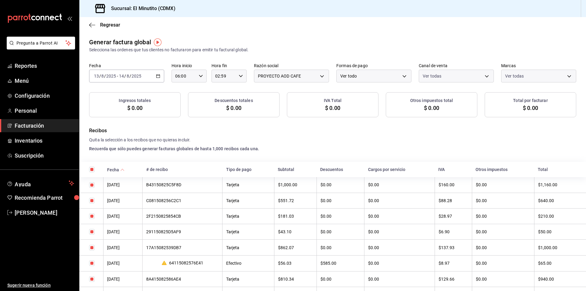
checkbox input "true"
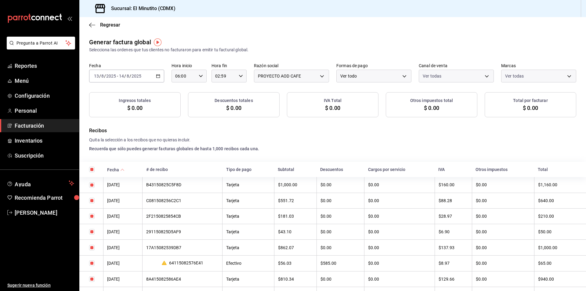
checkbox input "true"
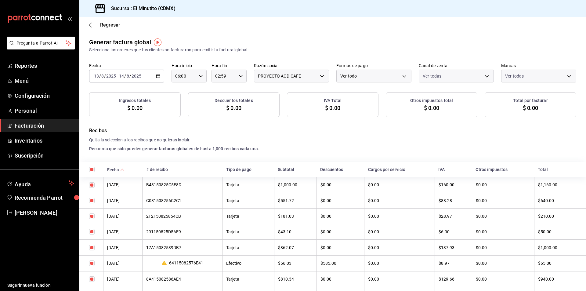
checkbox input "true"
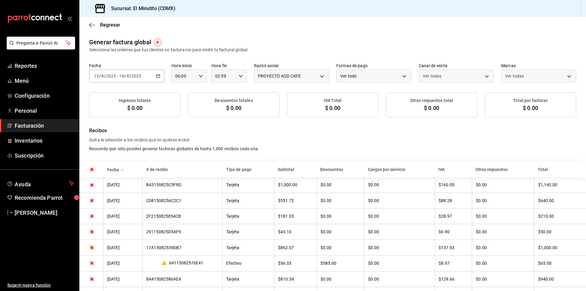
checkbox input "true"
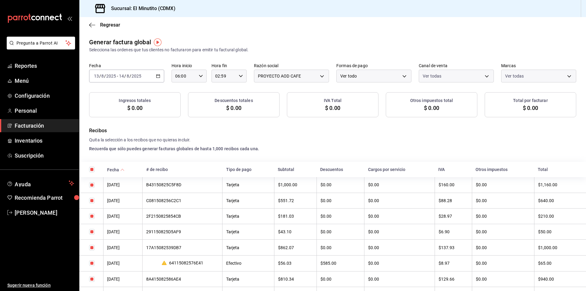
checkbox input "true"
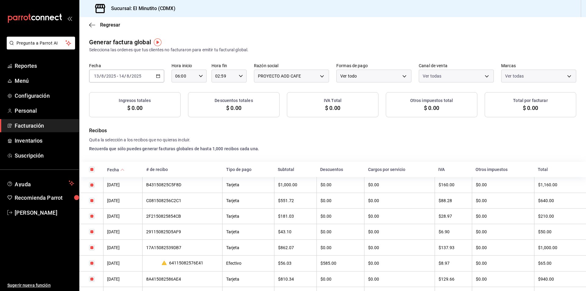
checkbox input "true"
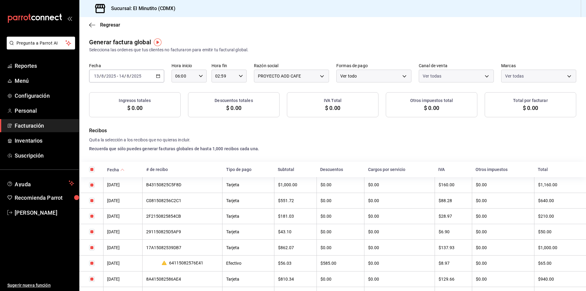
checkbox input "true"
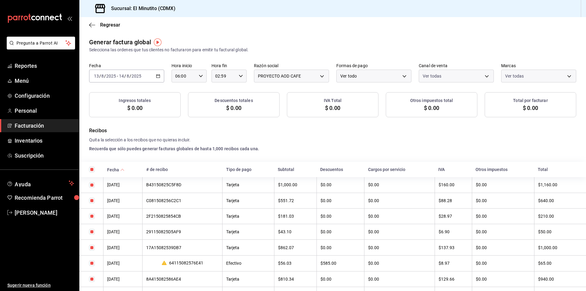
checkbox input "true"
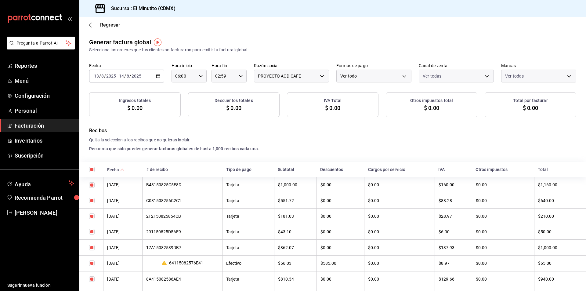
checkbox input "true"
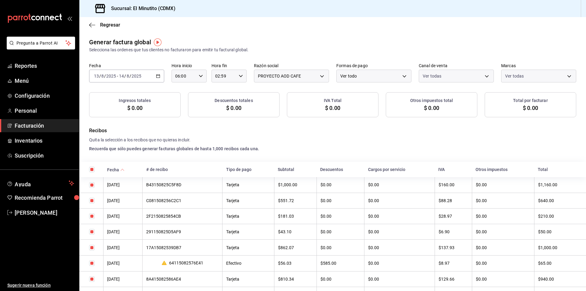
checkbox input "true"
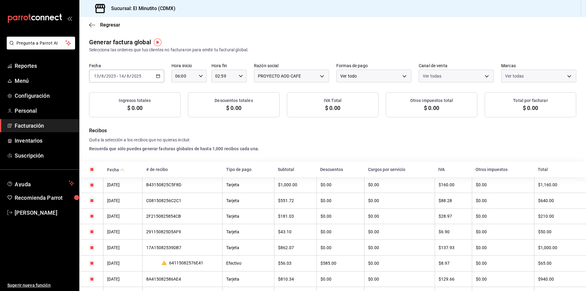
checkbox input "true"
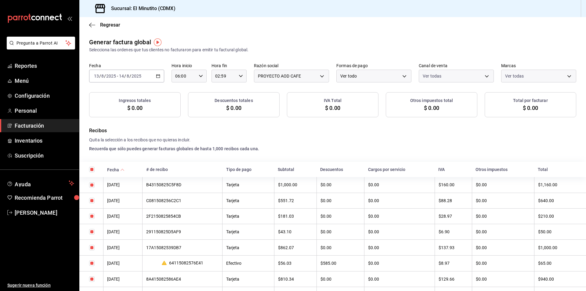
checkbox input "true"
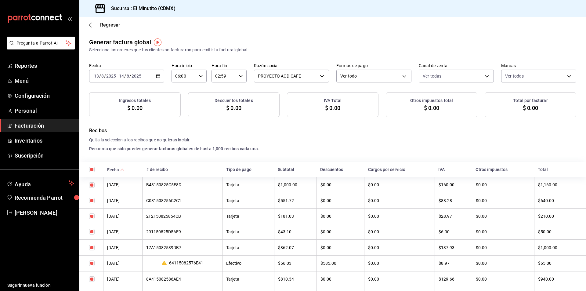
checkbox input "true"
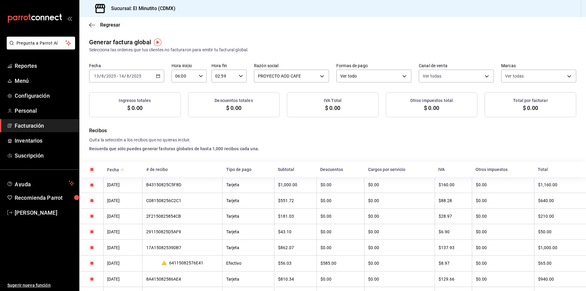
checkbox input "true"
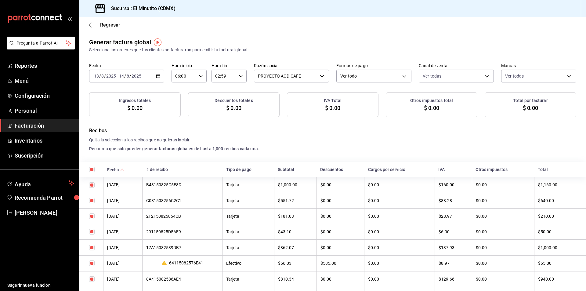
checkbox input "true"
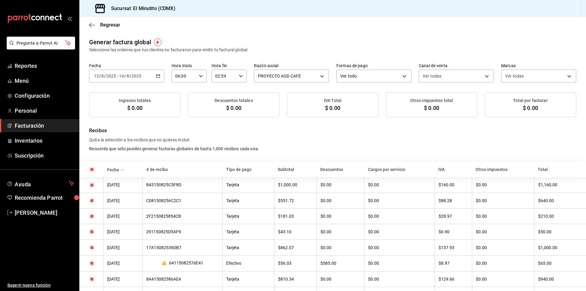
checkbox input "true"
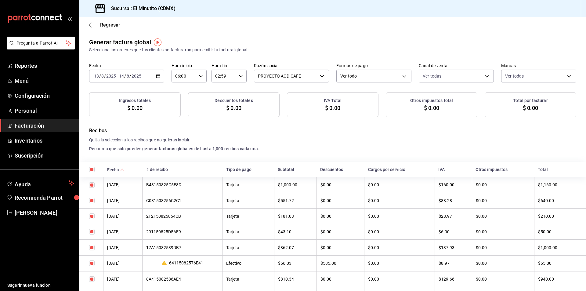
checkbox input "true"
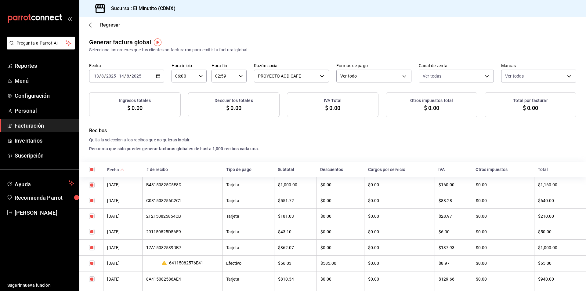
checkbox input "true"
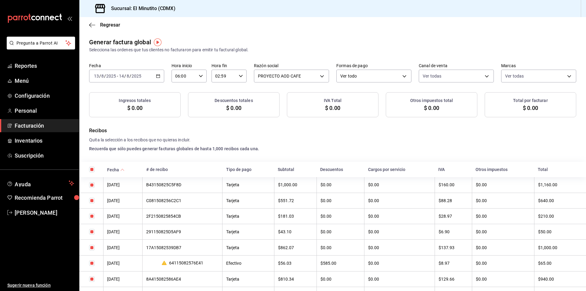
checkbox input "true"
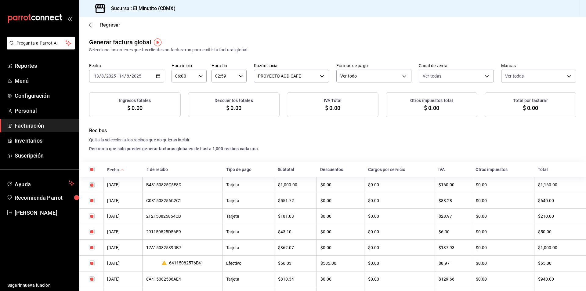
checkbox input "true"
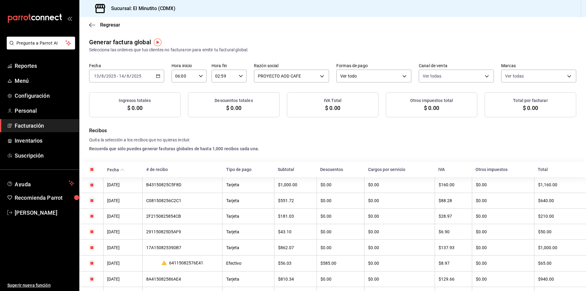
checkbox input "true"
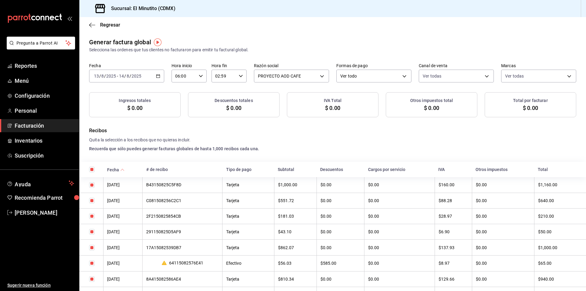
checkbox input "true"
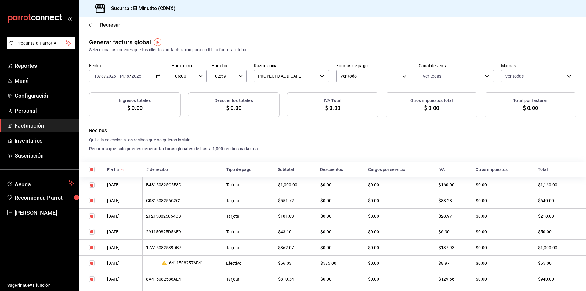
checkbox input "true"
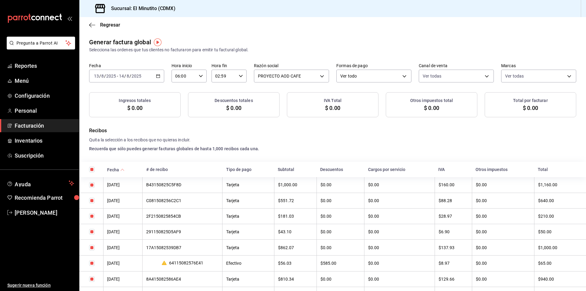
checkbox input "true"
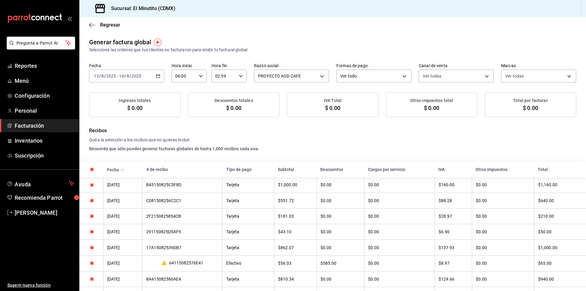
checkbox input "true"
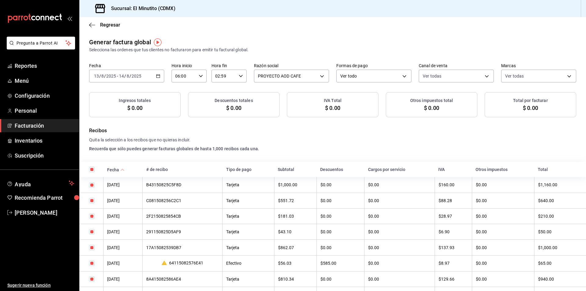
checkbox input "true"
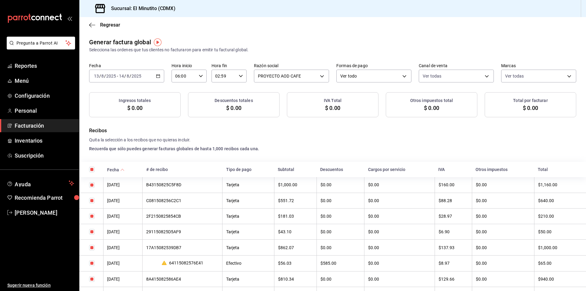
checkbox input "true"
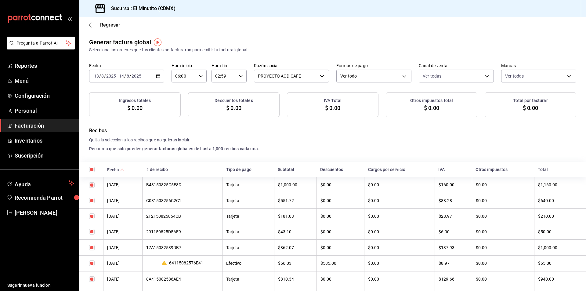
checkbox input "true"
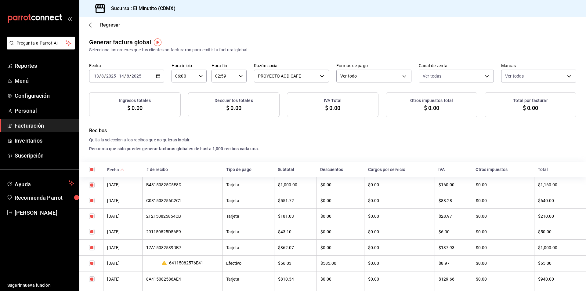
checkbox input "true"
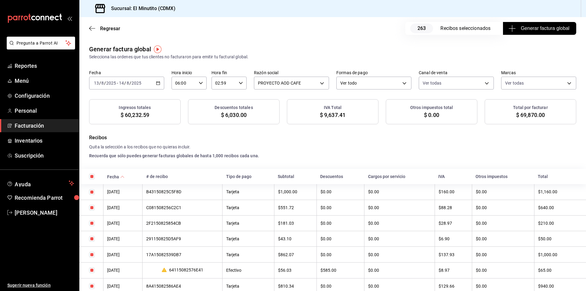
click at [534, 116] on span "$ 69,870.00" at bounding box center [530, 115] width 29 height 8
click at [31, 126] on span "Facturación" at bounding box center [44, 125] width 59 height 8
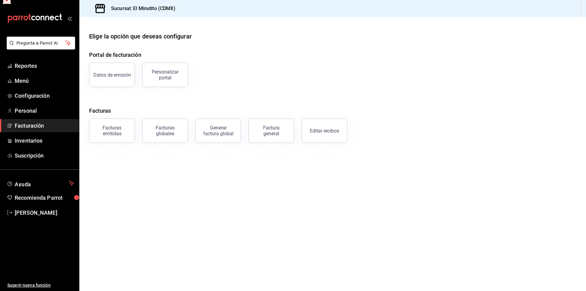
click at [31, 126] on span "Facturación" at bounding box center [44, 125] width 59 height 8
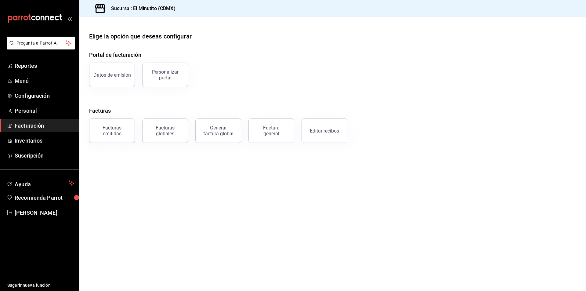
click at [31, 126] on span "Facturación" at bounding box center [44, 125] width 59 height 8
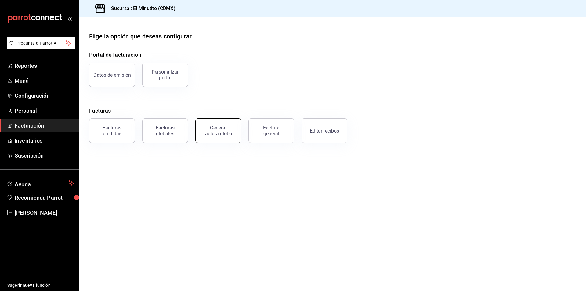
click at [222, 137] on button "Generar factura global" at bounding box center [218, 130] width 46 height 24
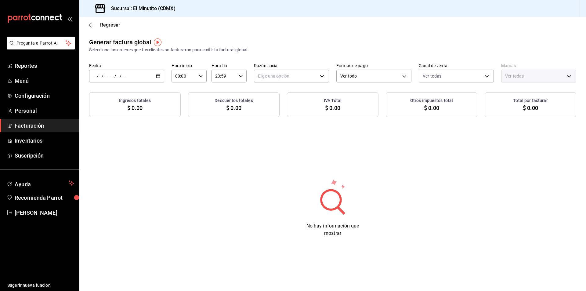
click at [158, 76] on icon "button" at bounding box center [158, 76] width 4 height 4
click at [113, 94] on span "Rango de fechas" at bounding box center [117, 94] width 47 height 6
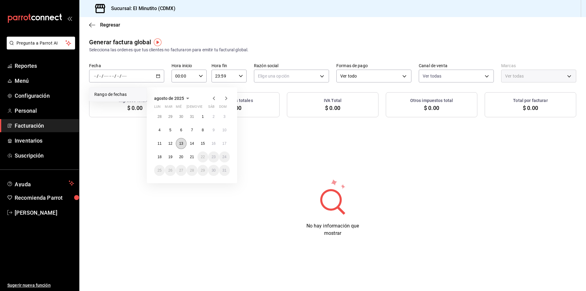
click at [181, 143] on abbr "13" at bounding box center [181, 143] width 4 height 4
click at [191, 158] on abbr "21" at bounding box center [192, 157] width 4 height 4
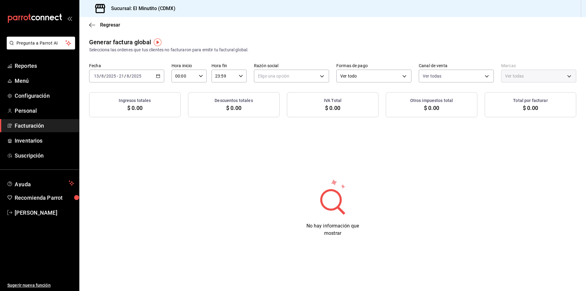
click at [202, 75] on icon "button" at bounding box center [201, 76] width 4 height 4
click at [181, 117] on span "06" at bounding box center [180, 118] width 8 height 5
click at [242, 75] on div at bounding box center [293, 145] width 586 height 291
click at [242, 75] on \(Stroke\) "button" at bounding box center [241, 76] width 4 height 2
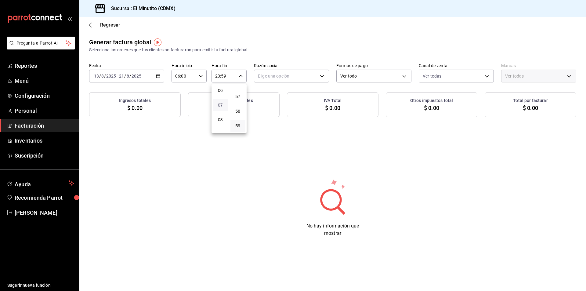
scroll to position [0, 0]
click at [220, 120] on span "02" at bounding box center [220, 120] width 8 height 5
click at [317, 76] on div at bounding box center [293, 145] width 586 height 291
click at [317, 76] on body "Pregunta a Parrot AI Reportes Menú Configuración Personal Facturación Inventari…" at bounding box center [293, 145] width 586 height 291
click at [279, 107] on li "PROYECTO AOD CAFE" at bounding box center [291, 106] width 74 height 11
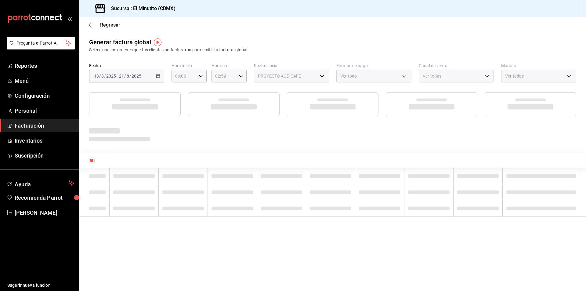
click at [404, 76] on div "Ver todo" at bounding box center [373, 76] width 75 height 13
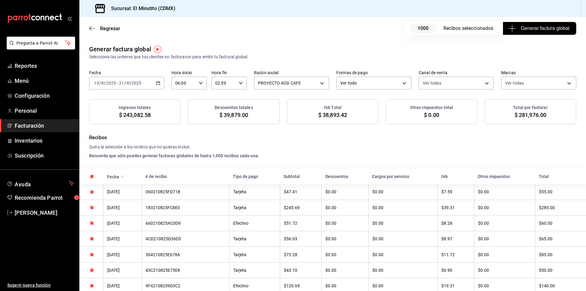
click at [398, 141] on h4 "Recibos" at bounding box center [332, 137] width 487 height 7
click at [158, 83] on icon "button" at bounding box center [158, 83] width 4 height 4
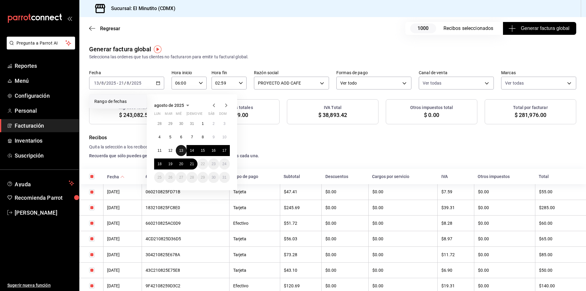
click at [181, 149] on abbr "13" at bounding box center [181, 150] width 4 height 4
click at [191, 150] on abbr "14" at bounding box center [192, 150] width 4 height 4
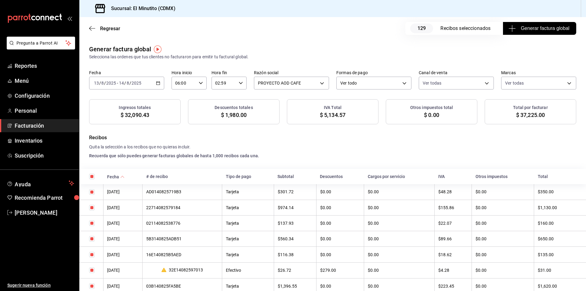
click at [532, 116] on span "$ 37,225.00" at bounding box center [530, 115] width 29 height 8
click at [159, 82] on icon "button" at bounding box center [158, 83] width 4 height 4
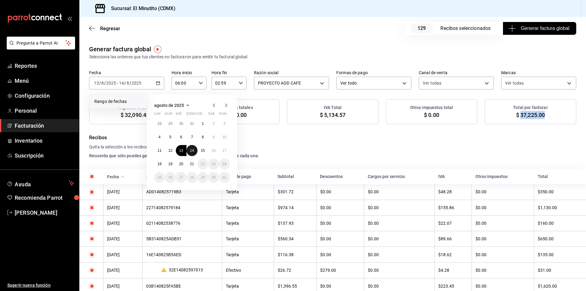
click at [192, 150] on abbr "14" at bounding box center [192, 150] width 4 height 4
click at [203, 150] on abbr "15" at bounding box center [203, 150] width 4 height 4
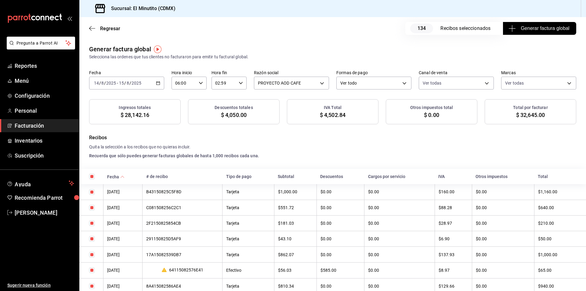
click at [522, 116] on span "$ 32,645.00" at bounding box center [530, 115] width 29 height 8
click at [158, 83] on icon "button" at bounding box center [158, 83] width 4 height 4
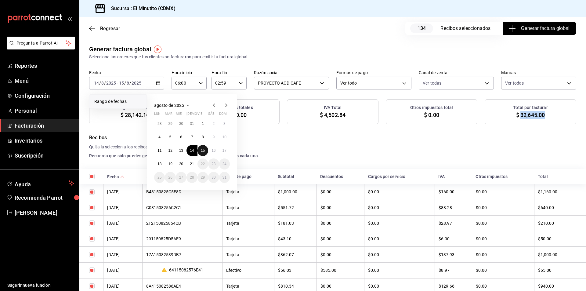
click at [202, 150] on abbr "15" at bounding box center [203, 150] width 4 height 4
click at [213, 150] on abbr "16" at bounding box center [213, 150] width 4 height 4
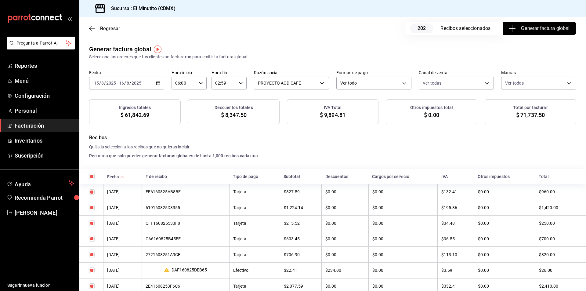
click at [530, 116] on span "$ 71,737.50" at bounding box center [530, 115] width 29 height 8
click at [157, 84] on icon "button" at bounding box center [158, 83] width 4 height 4
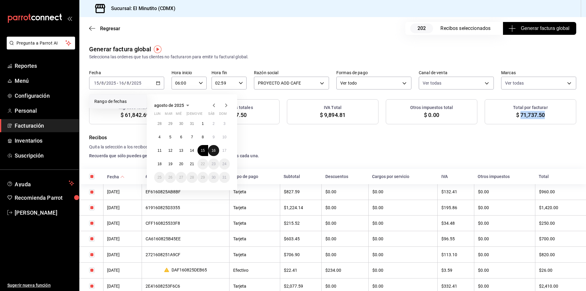
click at [216, 151] on button "16" at bounding box center [213, 150] width 11 height 11
click at [223, 150] on abbr "17" at bounding box center [224, 150] width 4 height 4
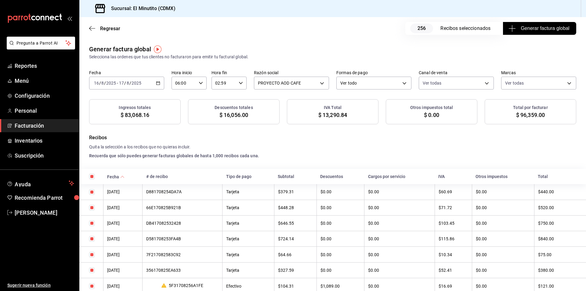
click at [528, 114] on span "$ 96,359.00" at bounding box center [530, 115] width 29 height 8
click at [157, 81] on icon "button" at bounding box center [158, 83] width 4 height 4
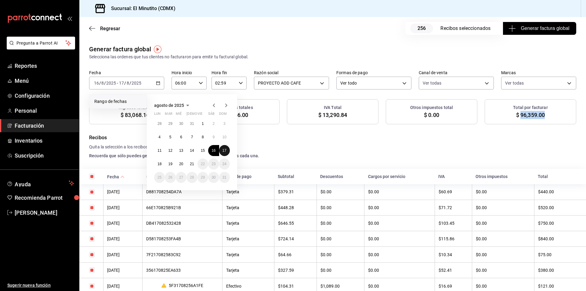
click at [225, 150] on abbr "17" at bounding box center [224, 150] width 4 height 4
click at [161, 166] on button "18" at bounding box center [159, 163] width 11 height 11
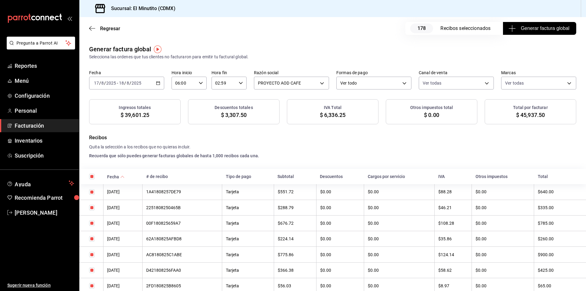
click at [530, 117] on span "$ 45,937.50" at bounding box center [530, 115] width 29 height 8
click at [157, 82] on icon "button" at bounding box center [158, 83] width 4 height 4
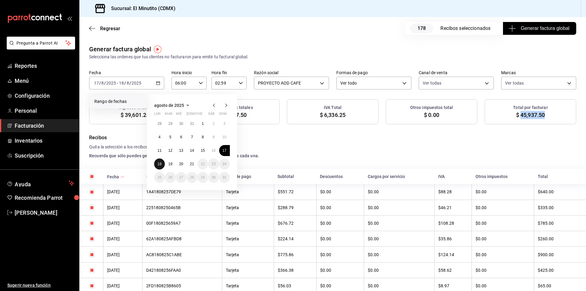
click at [159, 167] on button "18" at bounding box center [159, 163] width 11 height 11
click at [172, 165] on abbr "19" at bounding box center [170, 164] width 4 height 4
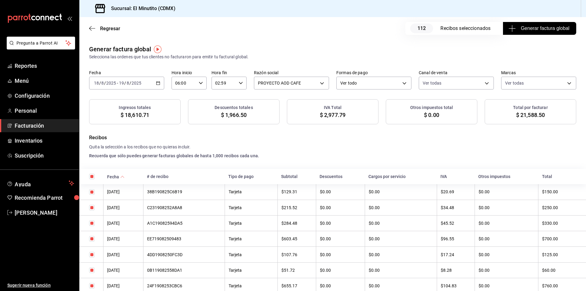
click at [529, 116] on span "$ 21,588.50" at bounding box center [530, 115] width 29 height 8
click at [158, 83] on icon "button" at bounding box center [158, 83] width 4 height 4
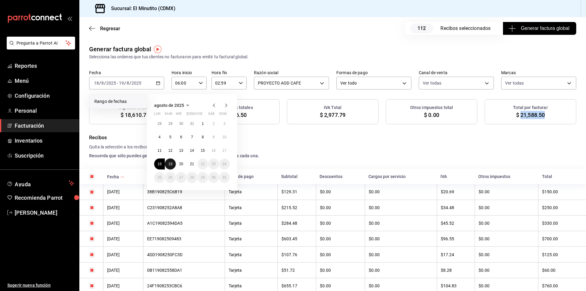
click at [171, 164] on abbr "19" at bounding box center [170, 164] width 4 height 4
click at [185, 164] on button "20" at bounding box center [181, 163] width 11 height 11
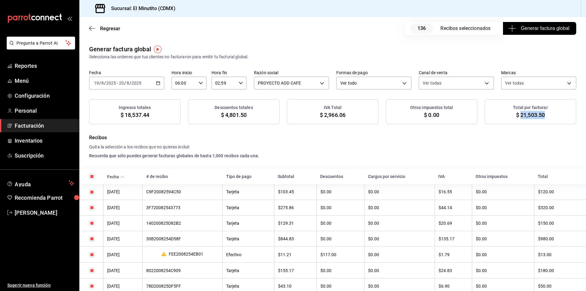
click at [531, 117] on span "$ 21,503.50" at bounding box center [530, 115] width 29 height 8
copy span "21,503.50"
click at [159, 81] on \(Stroke\) "button" at bounding box center [159, 81] width 0 height 0
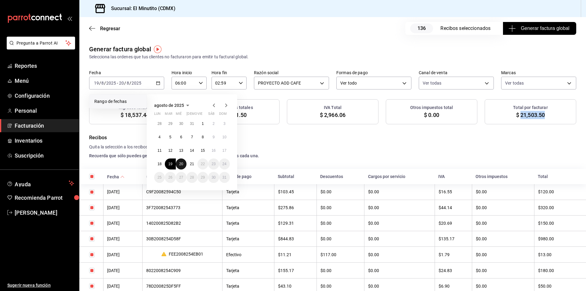
click at [182, 163] on abbr "20" at bounding box center [181, 164] width 4 height 4
click at [192, 163] on abbr "21" at bounding box center [192, 164] width 4 height 4
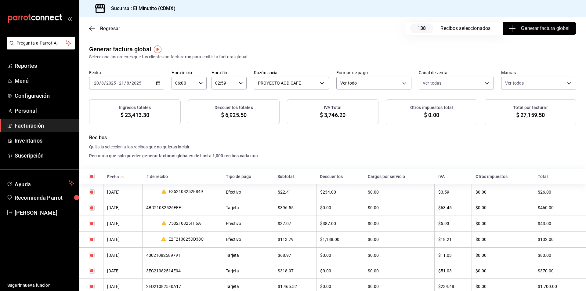
click at [527, 115] on span "$ 27,159.50" at bounding box center [530, 115] width 29 height 8
copy span "27,159.50"
